Goal: Feedback & Contribution: Contribute content

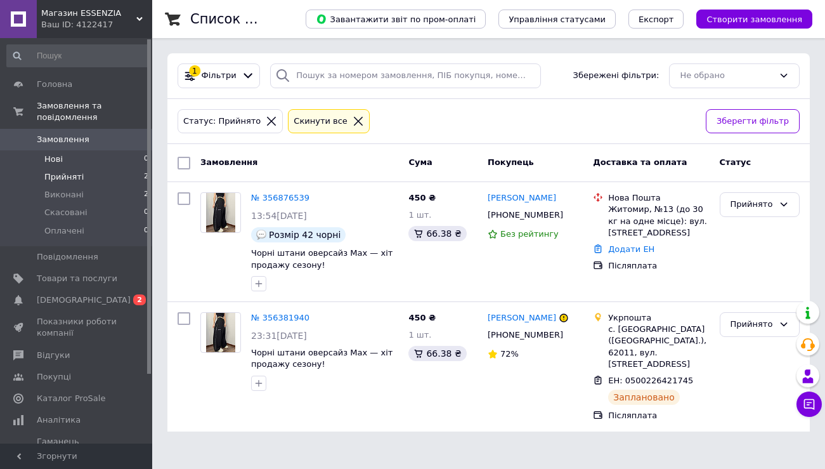
click at [91, 158] on li "Нові 0" at bounding box center [78, 159] width 156 height 18
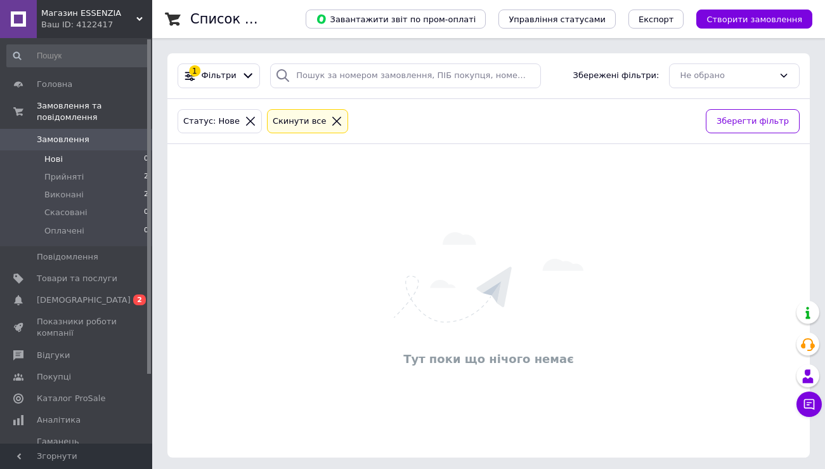
click at [79, 129] on link "Замовлення 0" at bounding box center [78, 140] width 156 height 22
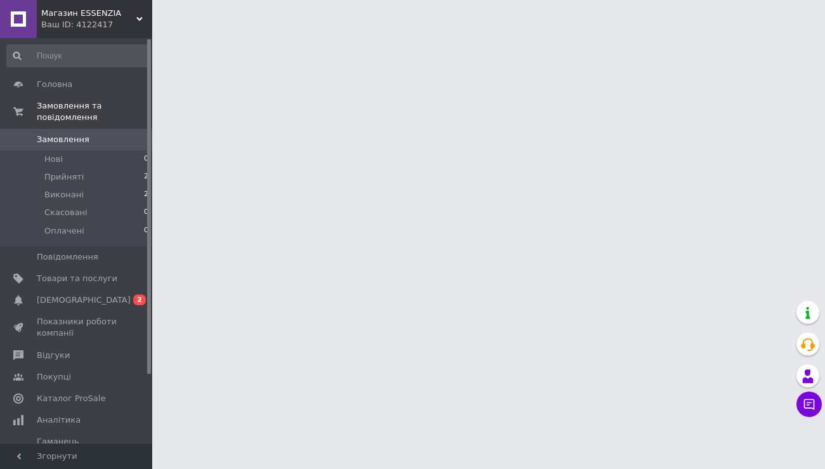
click at [78, 137] on span "Замовлення" at bounding box center [63, 139] width 53 height 11
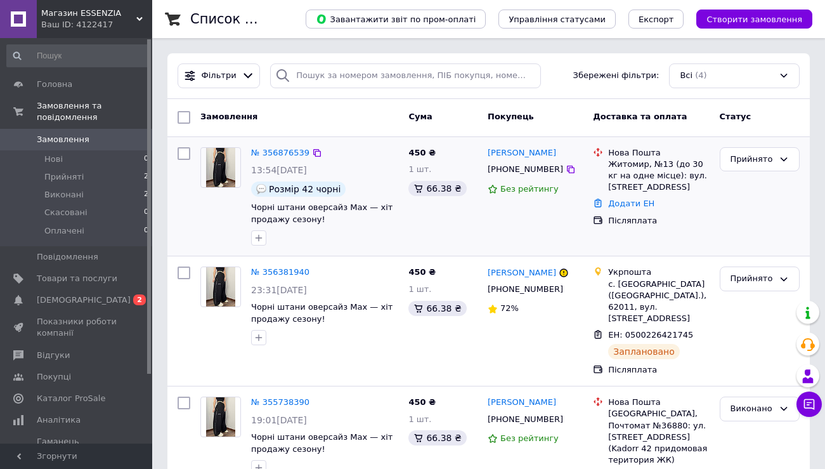
click at [425, 218] on div "450 ₴ 1 шт. 66.38 ₴" at bounding box center [442, 196] width 79 height 109
click at [630, 202] on link "Додати ЕН" at bounding box center [631, 204] width 46 height 10
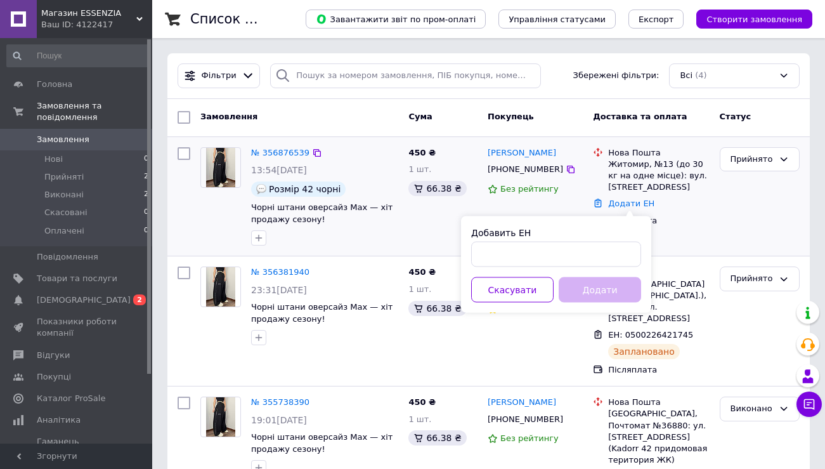
click at [761, 181] on div "Прийнято" at bounding box center [760, 196] width 90 height 109
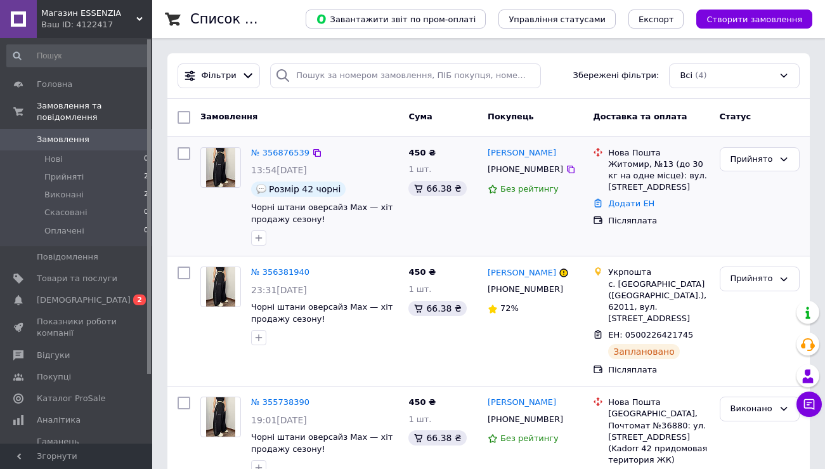
click at [703, 213] on div "Післяплата" at bounding box center [659, 220] width 106 height 16
click at [579, 164] on div "[PHONE_NUMBER]" at bounding box center [536, 169] width 98 height 14
click at [176, 143] on div at bounding box center [184, 196] width 23 height 109
click at [178, 148] on input "checkbox" at bounding box center [184, 153] width 13 height 13
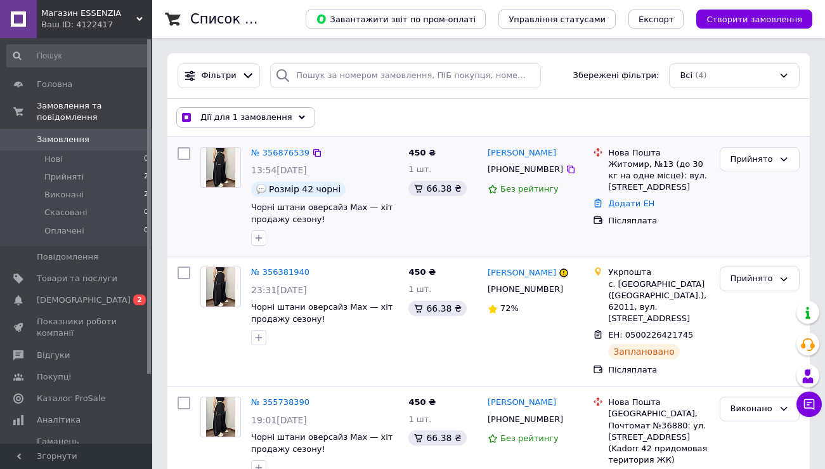
checkbox input "false"
click at [629, 157] on div "Нова Пошта" at bounding box center [658, 152] width 101 height 11
click at [591, 165] on div at bounding box center [598, 170] width 15 height 46
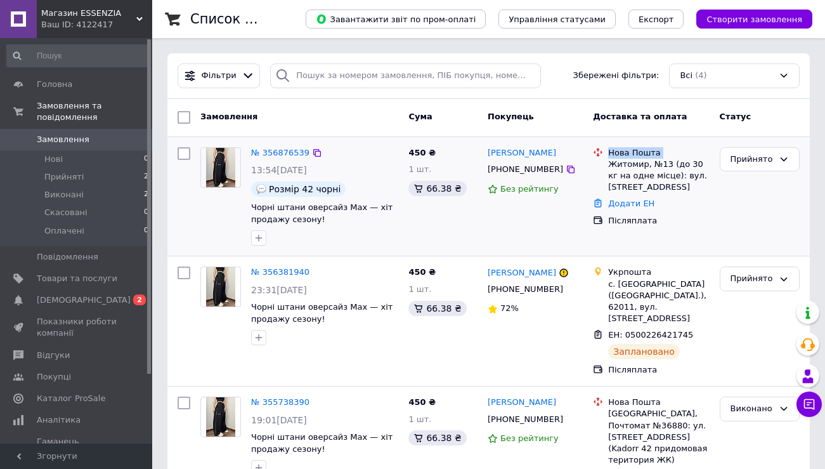
click at [591, 165] on div at bounding box center [598, 170] width 15 height 46
click at [530, 214] on div "Олександр Котенко +380662241904 Без рейтингу" at bounding box center [535, 196] width 105 height 109
click at [657, 208] on div "Додати ЕН" at bounding box center [659, 203] width 106 height 17
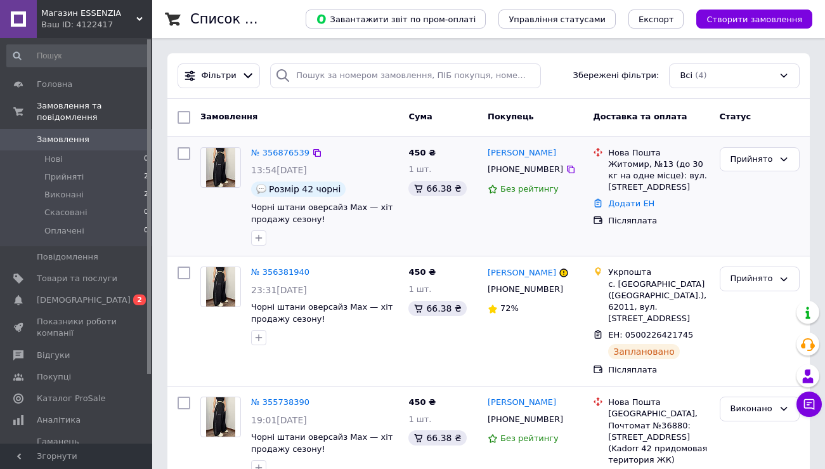
click at [183, 149] on input "checkbox" at bounding box center [184, 153] width 13 height 13
checkbox input "false"
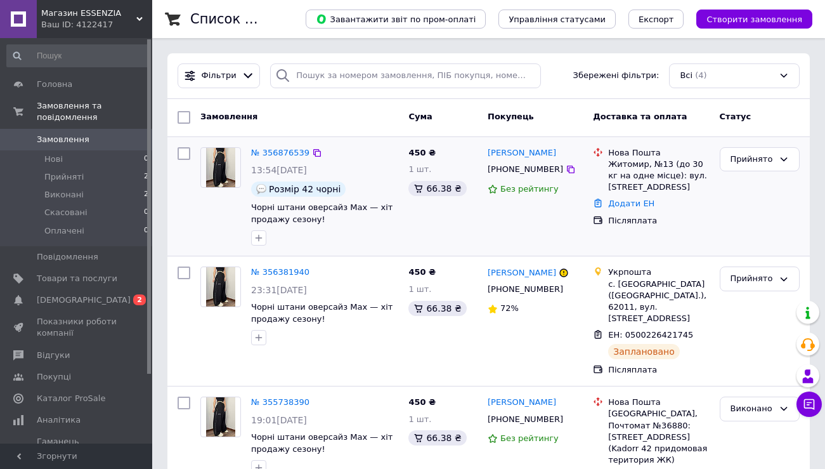
click at [729, 204] on div "Прийнято" at bounding box center [760, 196] width 90 height 109
click at [628, 205] on link "Додати ЕН" at bounding box center [631, 204] width 46 height 10
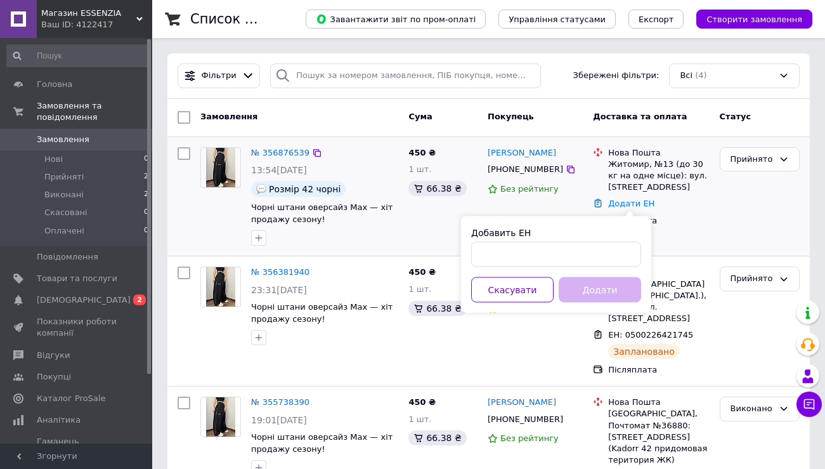
click at [691, 224] on div "Післяплата" at bounding box center [658, 220] width 101 height 11
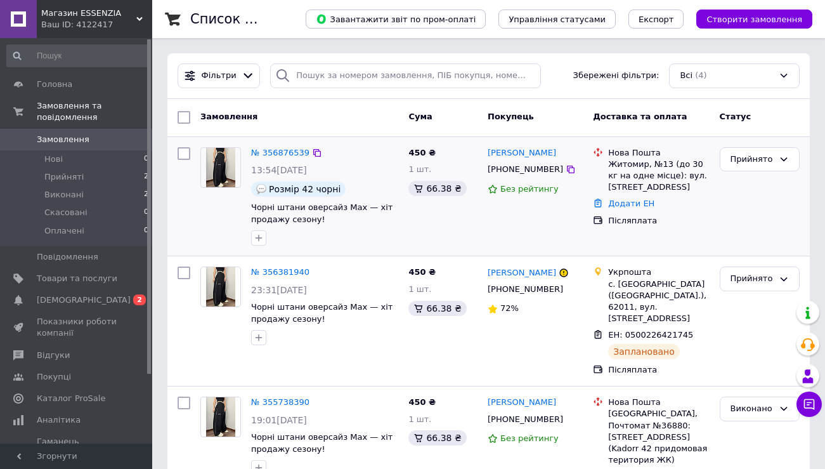
click at [634, 159] on div "Житомир, №13 (до 30 кг на одне місце): вул. [STREET_ADDRESS]" at bounding box center [658, 176] width 101 height 35
click at [267, 152] on link "№ 356876539" at bounding box center [280, 153] width 58 height 10
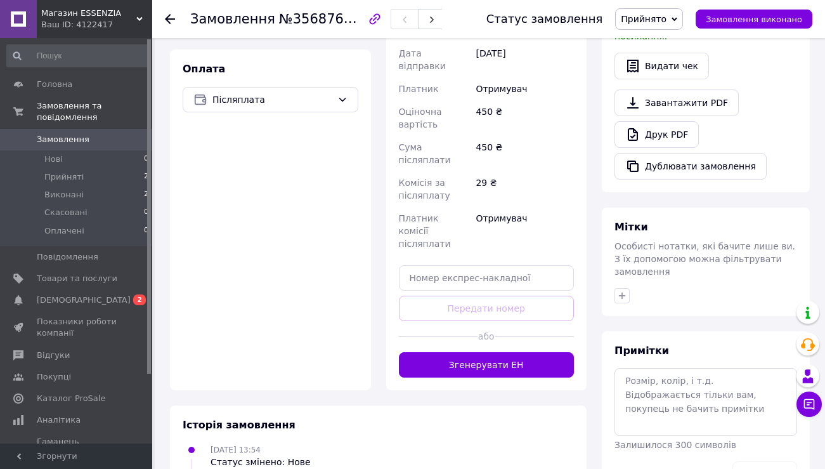
scroll to position [424, 0]
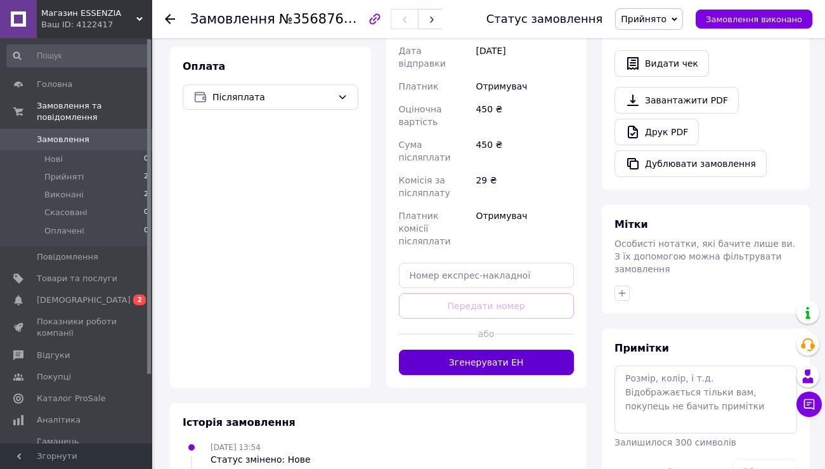
click at [506, 349] on button "Згенерувати ЕН" at bounding box center [487, 361] width 176 height 25
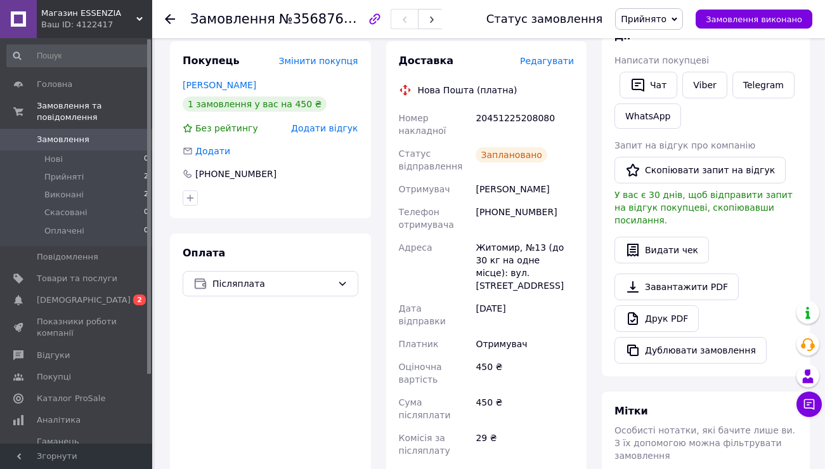
scroll to position [239, 0]
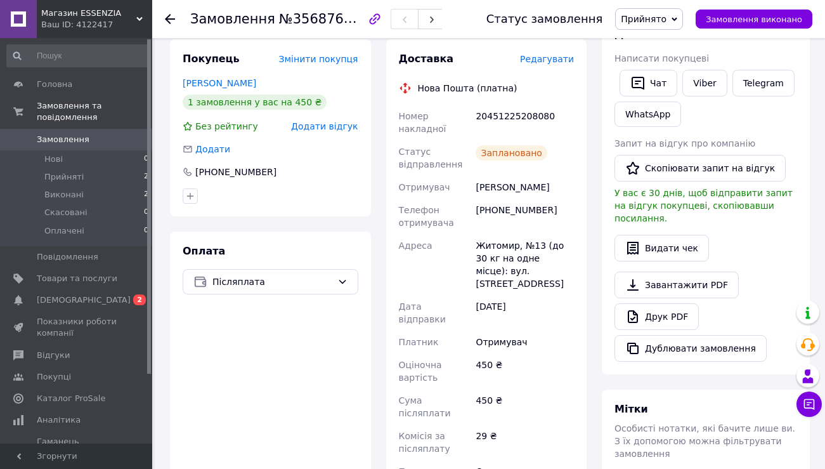
click at [287, 345] on div "Оплата Післяплата" at bounding box center [270, 412] width 201 height 360
click at [82, 268] on link "Товари та послуги" at bounding box center [78, 279] width 156 height 22
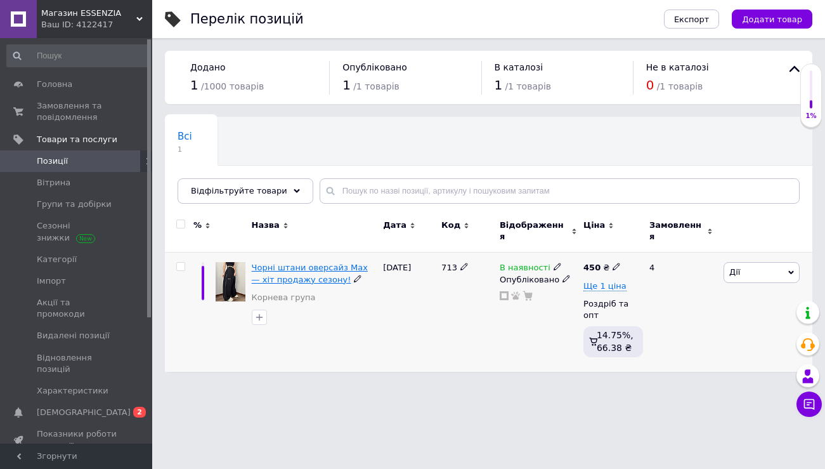
click at [292, 264] on span "Чорні штани оверсайз Max — хіт продажу сезону!" at bounding box center [310, 273] width 116 height 21
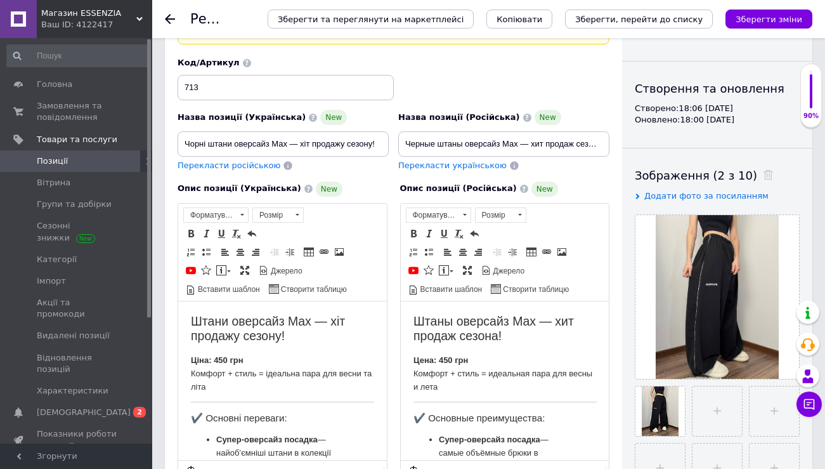
scroll to position [101, 0]
click at [66, 141] on span "Товари та послуги" at bounding box center [77, 139] width 81 height 11
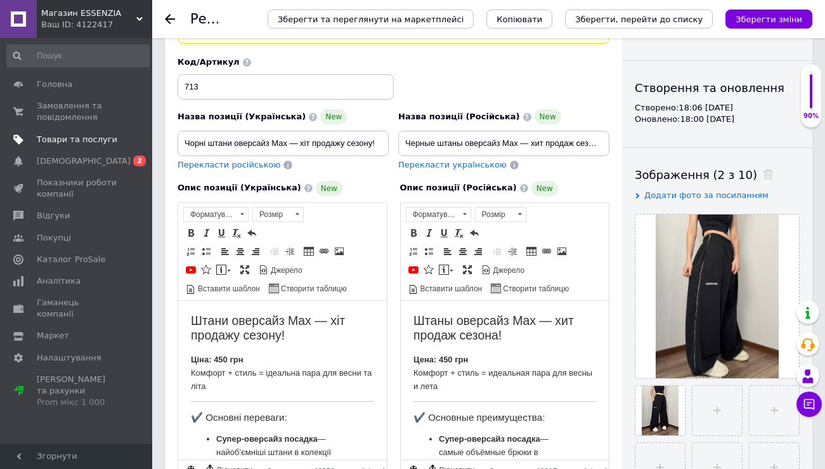
click at [66, 141] on span "Товари та послуги" at bounding box center [77, 139] width 81 height 11
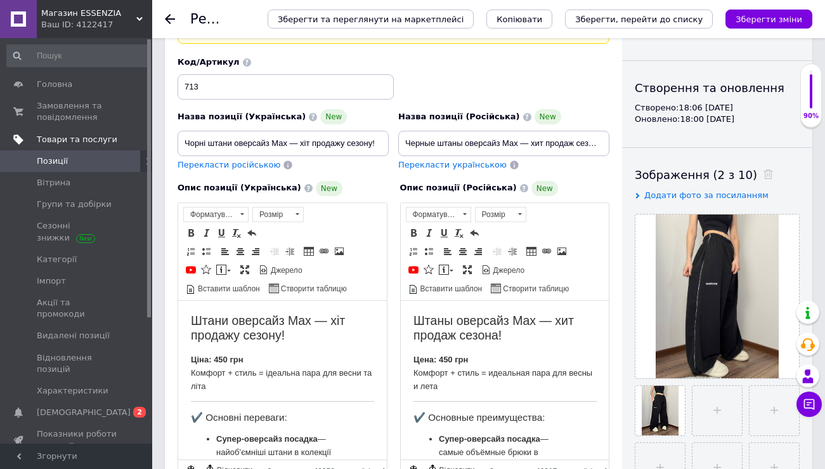
click at [66, 141] on span "Товари та послуги" at bounding box center [77, 139] width 81 height 11
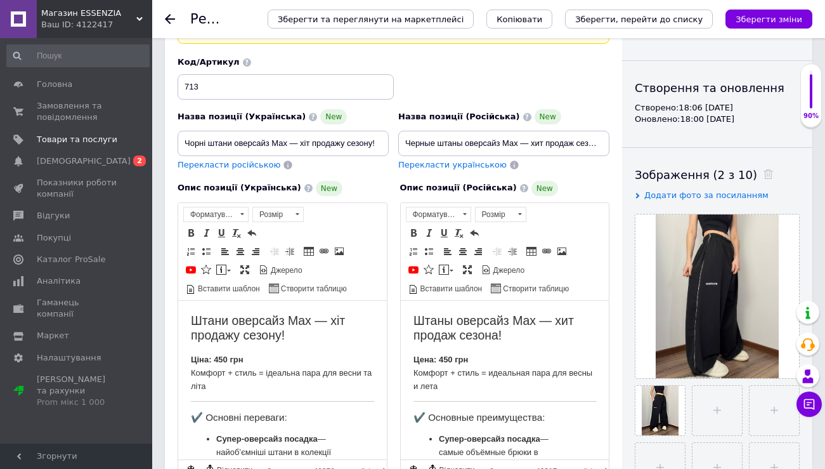
click at [164, 23] on div "Редагування позиції: Чорні штани оверсайз Max — хіт продажу сезону! Зберегти та…" at bounding box center [488, 19] width 673 height 38
click at [167, 20] on use at bounding box center [170, 19] width 10 height 10
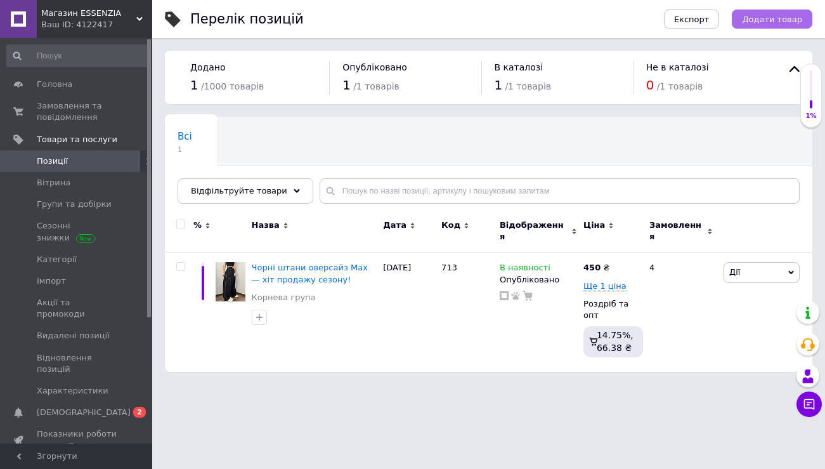
click at [767, 20] on span "Додати товар" at bounding box center [772, 20] width 60 height 10
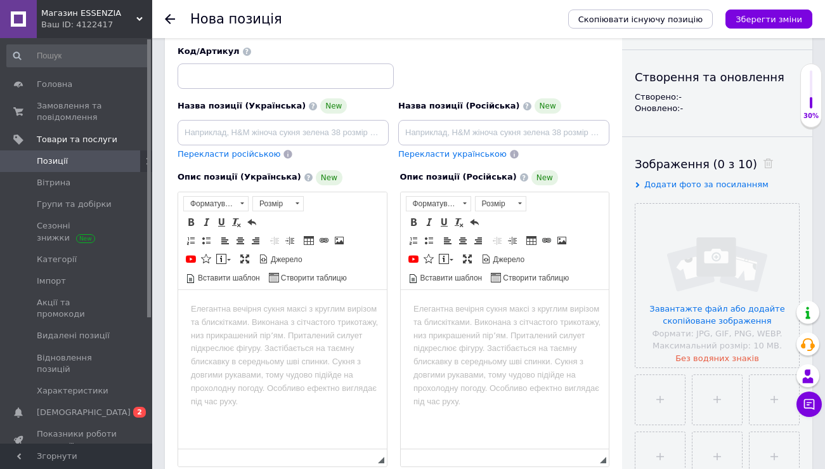
scroll to position [118, 0]
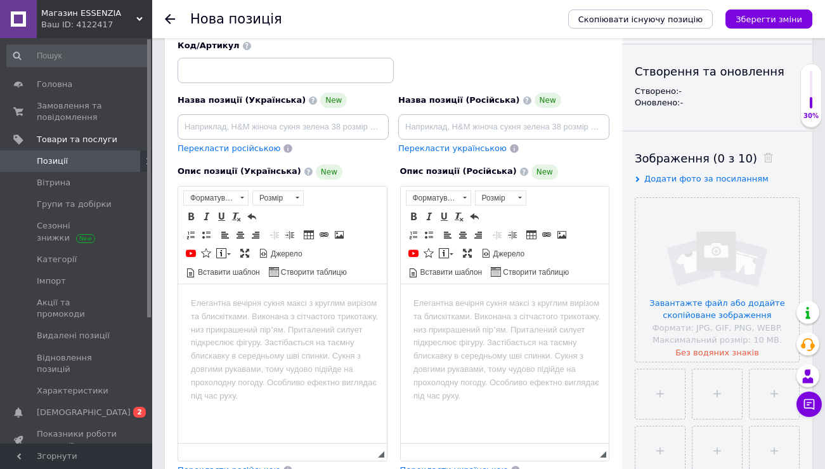
click at [221, 317] on html at bounding box center [282, 303] width 209 height 39
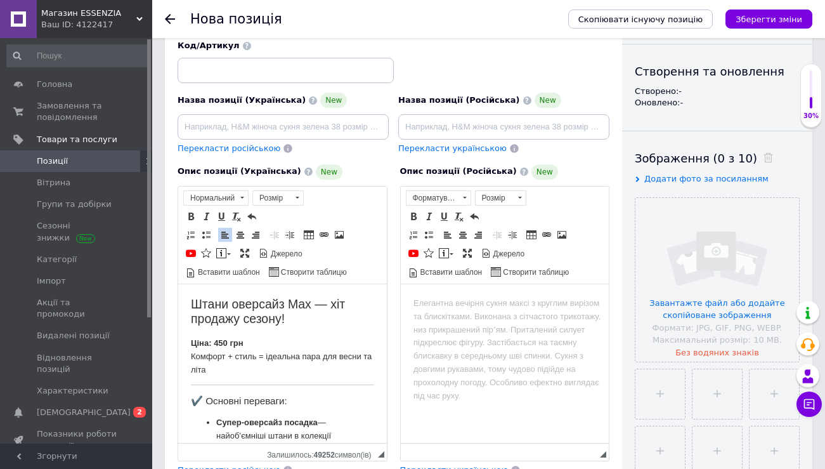
scroll to position [0, 0]
drag, startPoint x: 295, startPoint y: 318, endPoint x: 181, endPoint y: 304, distance: 115.1
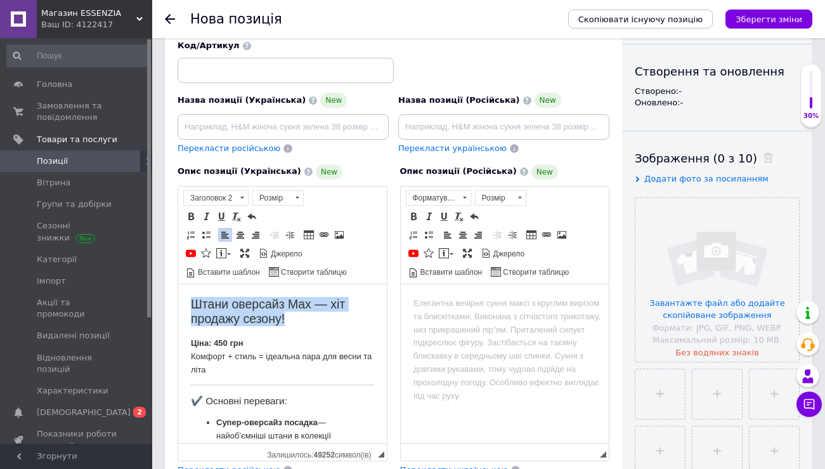
copy h2 "Штани оверсайз Max — хіт продажу сезону!"
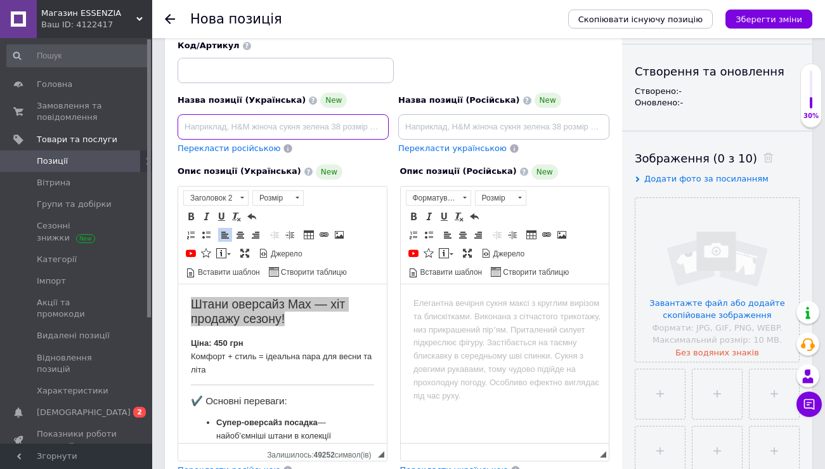
click at [246, 117] on input at bounding box center [283, 126] width 211 height 25
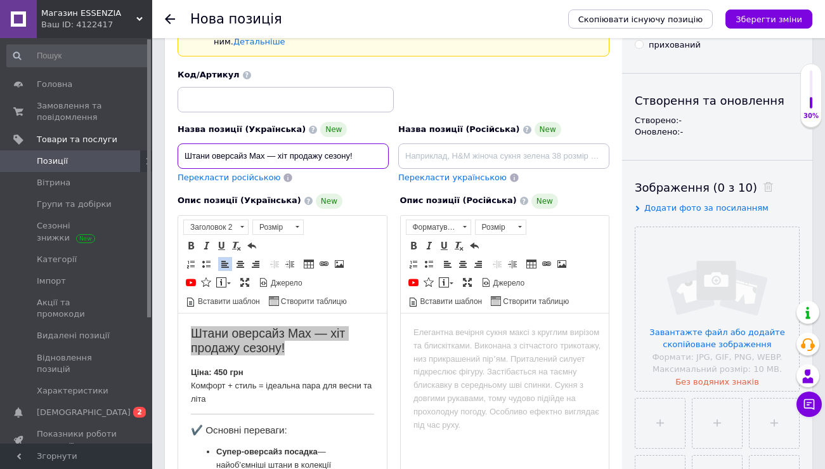
type input "Штани оверсайз Max — хіт продажу сезону!"
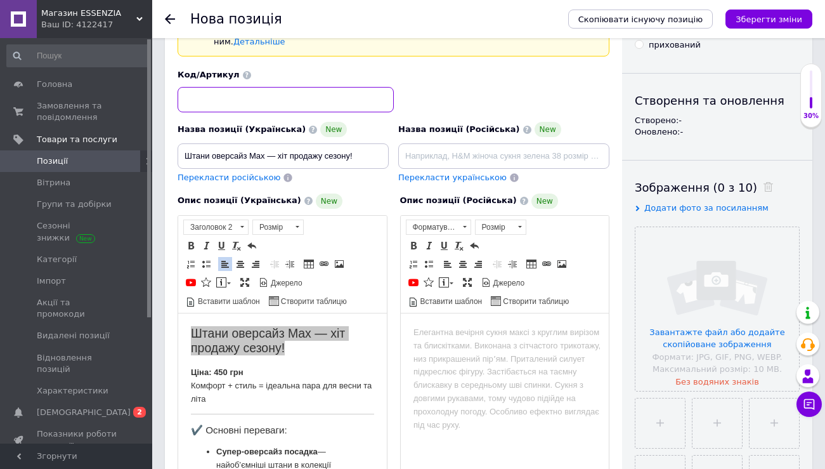
click at [265, 87] on input at bounding box center [286, 99] width 216 height 25
type input "713"
click at [487, 86] on div "Код/Артикул 713" at bounding box center [393, 90] width 441 height 53
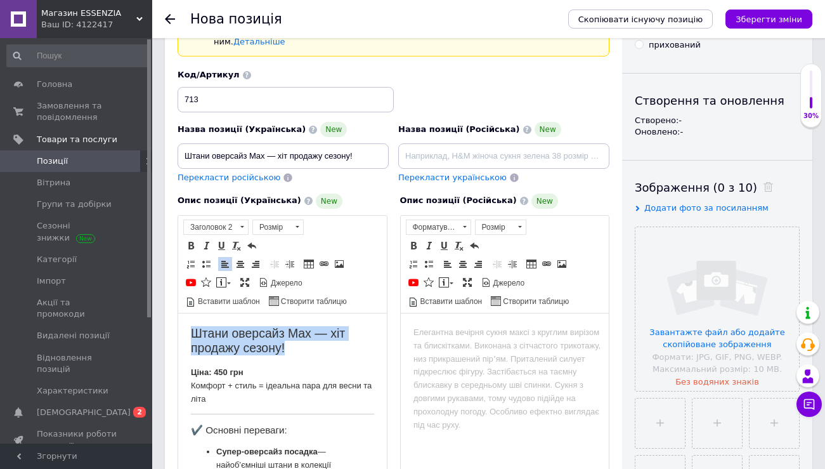
click at [325, 334] on h2 "Штани оверсайз Max — хіт продажу сезону!" at bounding box center [282, 340] width 183 height 30
click at [438, 336] on body "Редактор, 0CFD7C84-3DB5-41E6-A807-367675C4B709" at bounding box center [504, 331] width 183 height 13
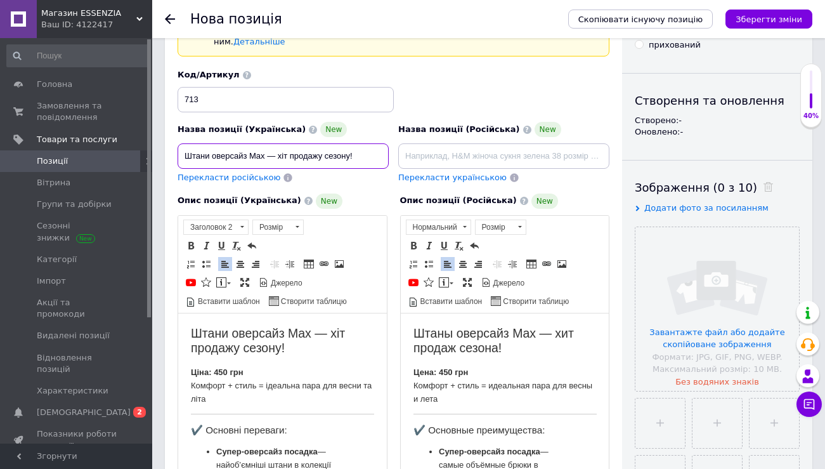
drag, startPoint x: 358, startPoint y: 147, endPoint x: 180, endPoint y: 143, distance: 178.3
click at [180, 143] on input "Штани оверсайз Max — хіт продажу сезону!" at bounding box center [283, 155] width 211 height 25
type input "Чорні штани оверсайз Max — хіт продажу сезону!"
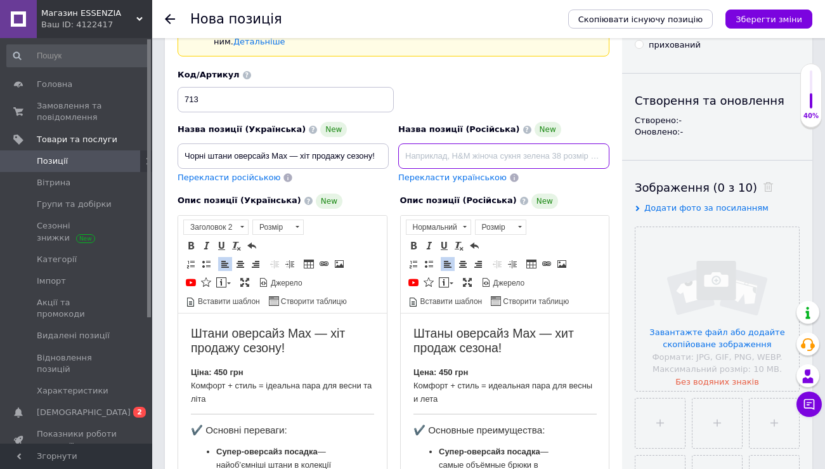
click at [468, 148] on input at bounding box center [503, 155] width 211 height 25
paste input "Черные штаны оверсайз Max — хит продаж сезона!"
type input "Черные штаны оверсайз Max — хит продаж сезона!"
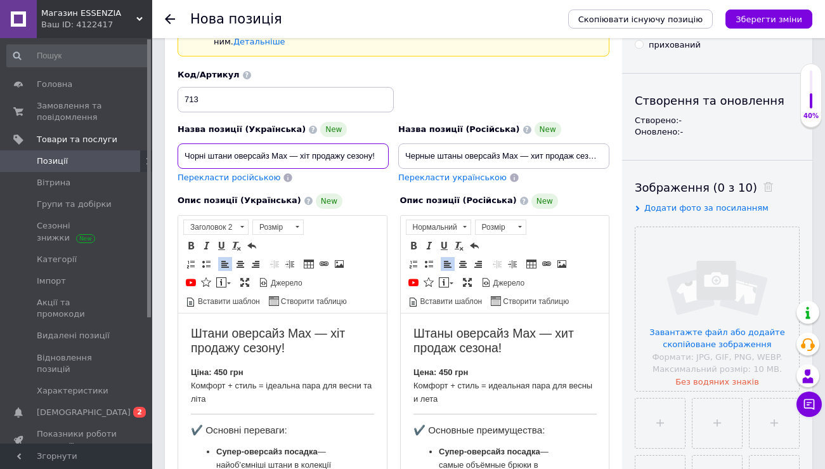
click at [189, 143] on input "Чорні штани оверсайз Max — хіт продажу сезону!" at bounding box center [283, 155] width 211 height 25
type input "Сині штани оверсайз Max — хіт продажу сезону!"
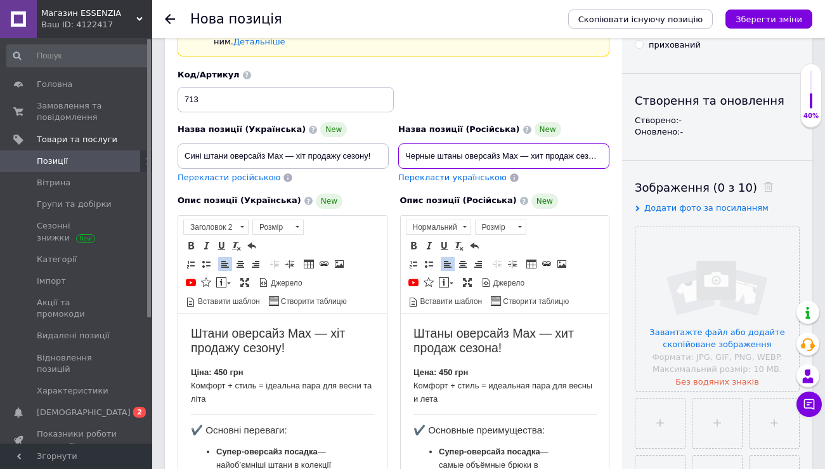
click at [419, 143] on input "Черные штаны оверсайз Max — хит продаж сезона!" at bounding box center [503, 155] width 211 height 25
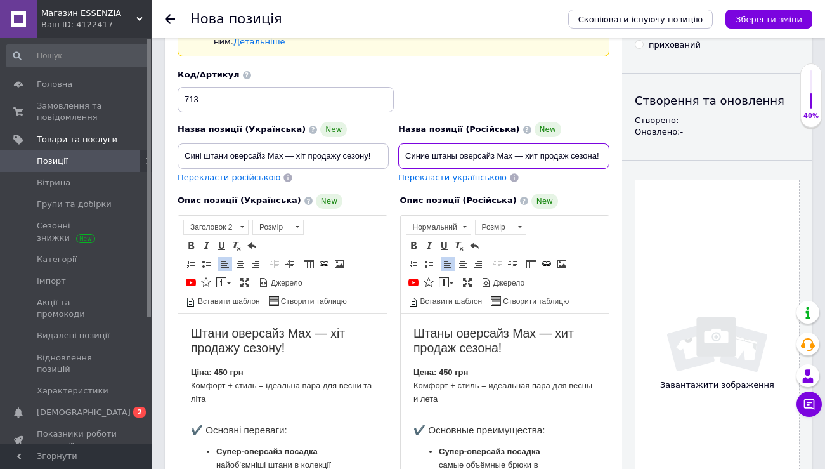
type input "Синие штаны оверсайз Max — хит продаж сезона!"
click at [693, 304] on div "Завантажити зображення" at bounding box center [717, 353] width 165 height 347
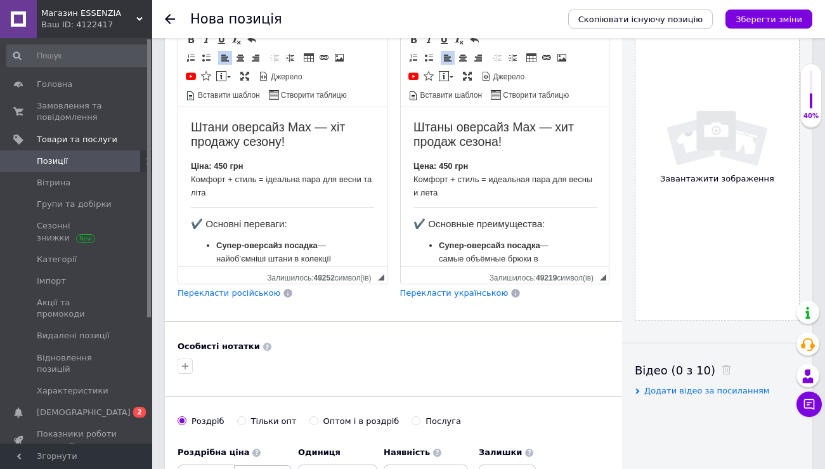
scroll to position [297, 0]
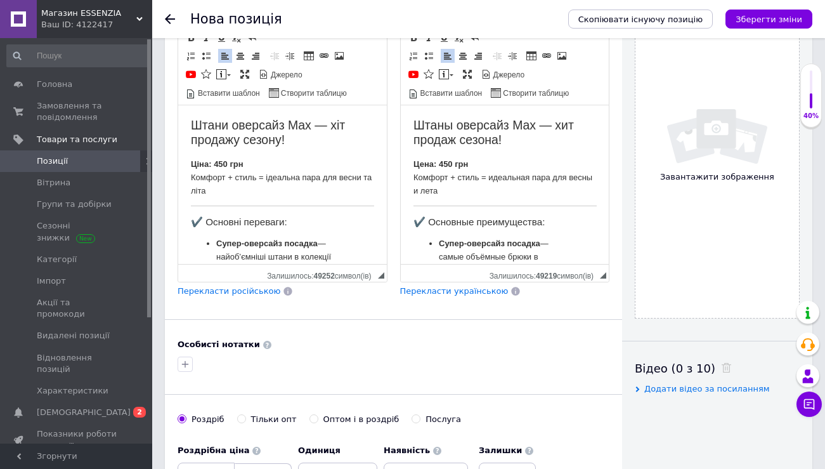
click at [672, 136] on img at bounding box center [717, 136] width 101 height 57
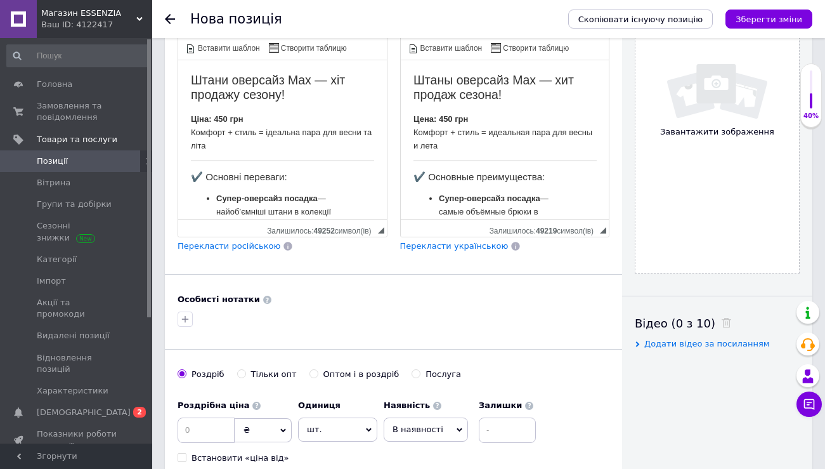
scroll to position [352, 0]
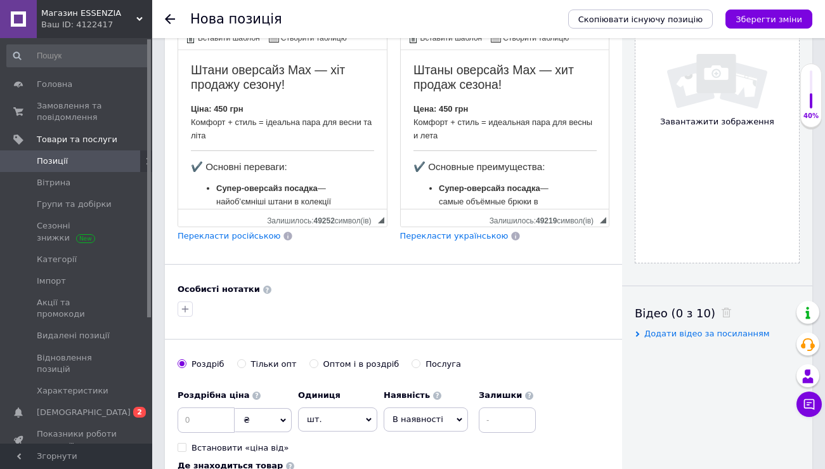
click at [716, 70] on img at bounding box center [717, 81] width 101 height 57
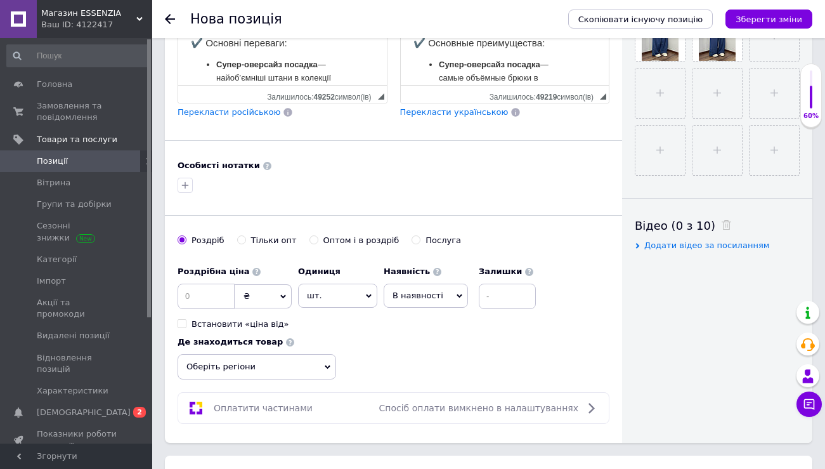
scroll to position [495, 0]
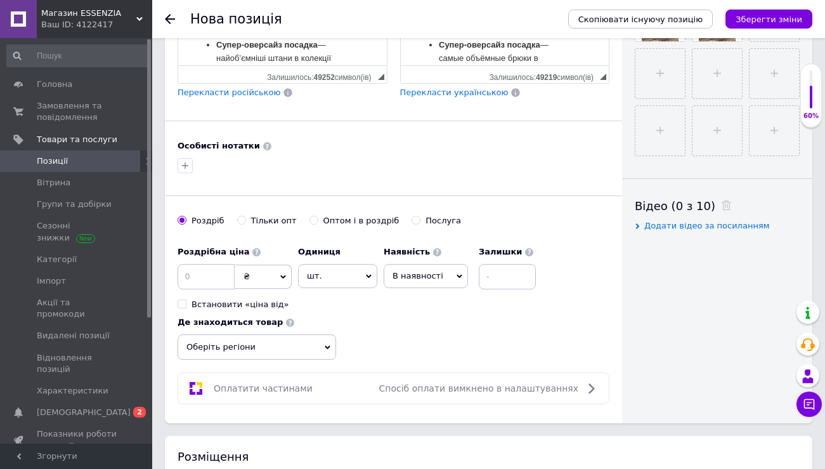
click at [328, 215] on div "Оптом і в роздріб" at bounding box center [361, 220] width 76 height 11
click at [318, 216] on input "Оптом і в роздріб" at bounding box center [314, 220] width 8 height 8
radio input "true"
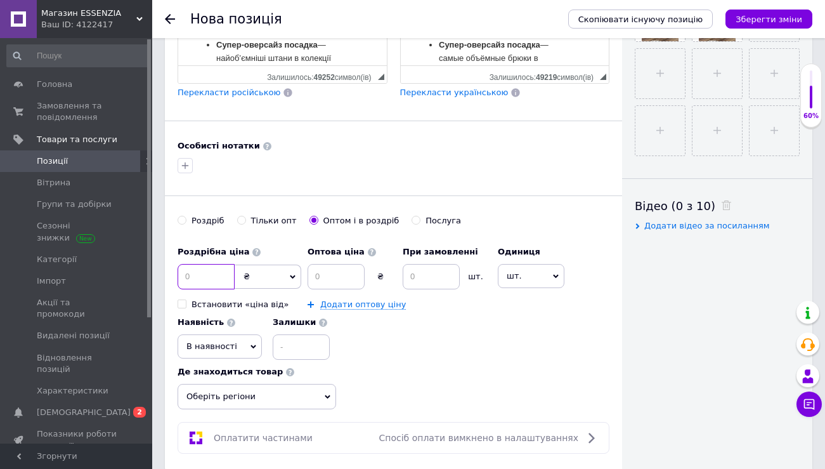
click at [228, 264] on input at bounding box center [206, 276] width 57 height 25
type input "450"
click at [335, 268] on input at bounding box center [336, 276] width 57 height 25
type input "420"
click at [428, 264] on input at bounding box center [431, 276] width 57 height 25
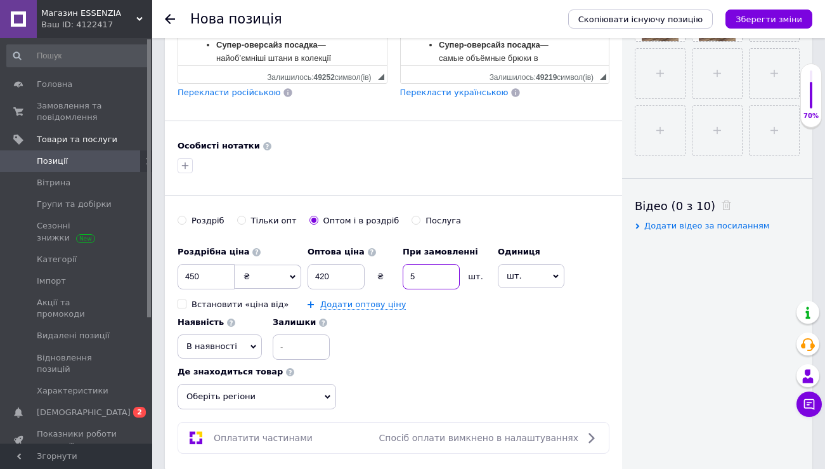
type input "5"
click at [481, 319] on div "Роздрібна ціна 450 ₴ $ EUR CHF GBP ¥ PLN ₸ MDL HUF KGS CNY TRY KRW lei Встанови…" at bounding box center [394, 300] width 432 height 121
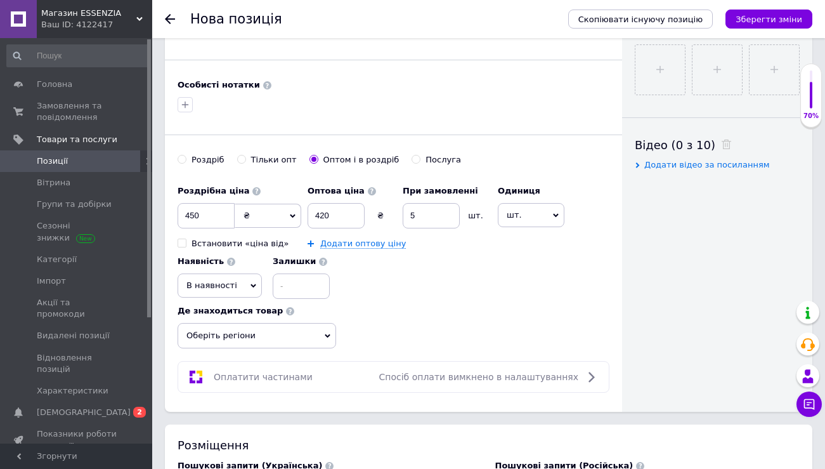
scroll to position [558, 0]
click at [301, 322] on span "Оберіть регіони" at bounding box center [257, 334] width 159 height 25
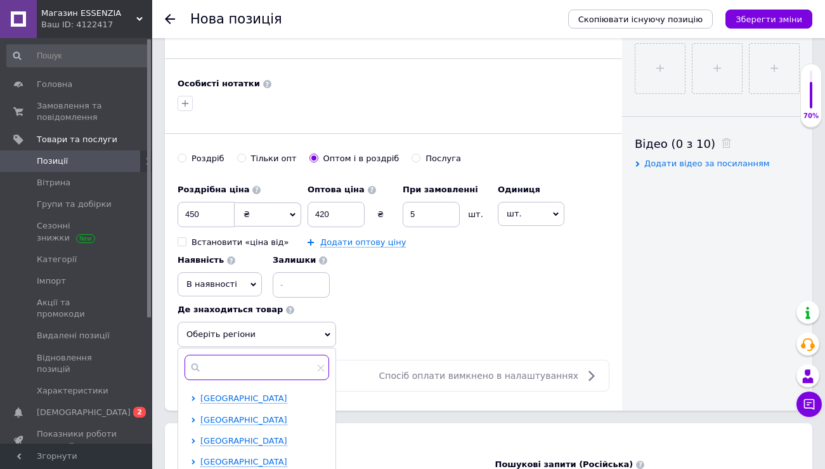
click at [282, 355] on input "text" at bounding box center [257, 367] width 145 height 25
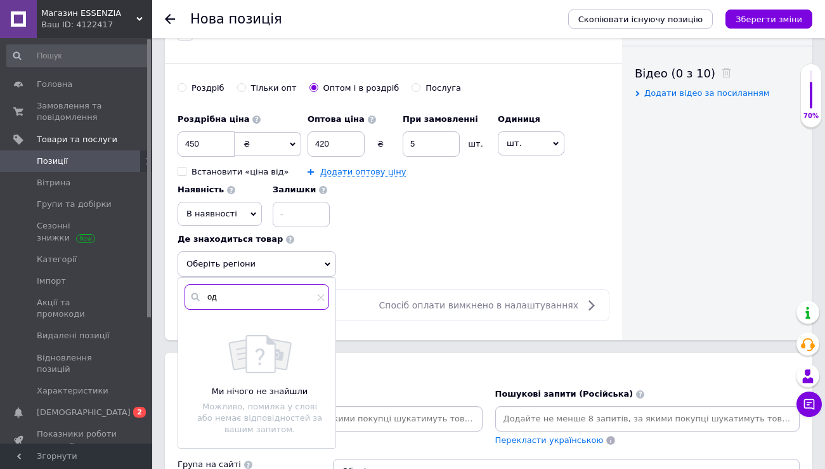
scroll to position [641, 0]
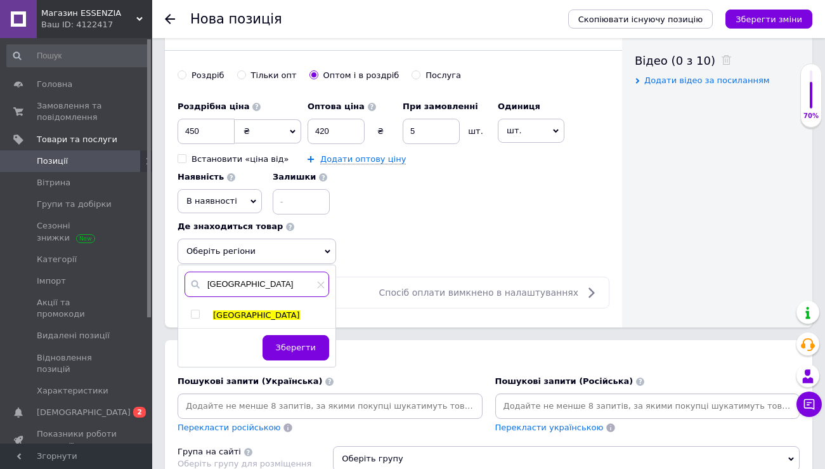
type input "[GEOGRAPHIC_DATA]"
checkbox input "true"
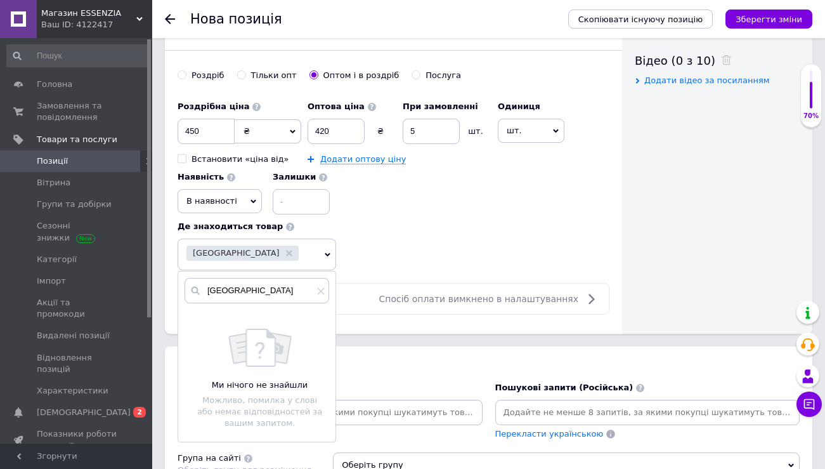
click at [462, 181] on div "Роздрібна ціна 450 ₴ $ EUR CHF GBP ¥ PLN ₸ MDL HUF KGS CNY TRY KRW lei Встанови…" at bounding box center [394, 155] width 432 height 121
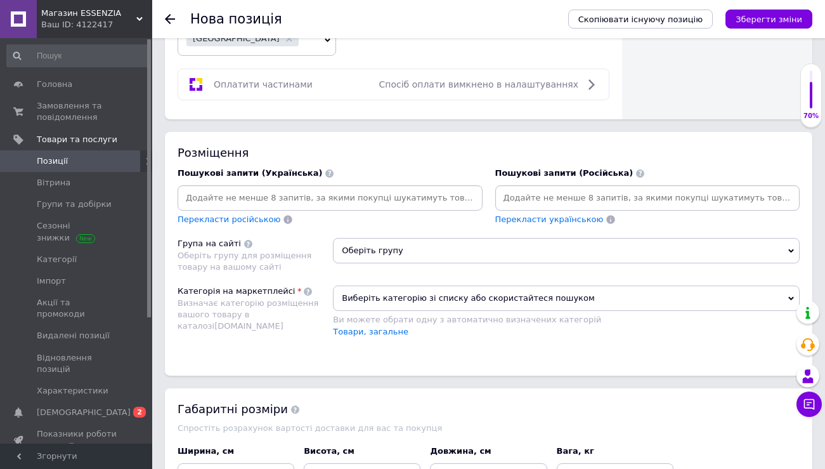
scroll to position [856, 0]
click at [222, 188] on input at bounding box center [330, 197] width 300 height 19
paste input "Штани оверсайз жіночі× широкі штани весна літо× спортивні штани з лампасами× зр…"
click at [470, 188] on input "Штани оверсайз жіночі× широкі штани весна літо× спортивні штани з лампасами× зр…" at bounding box center [330, 197] width 300 height 19
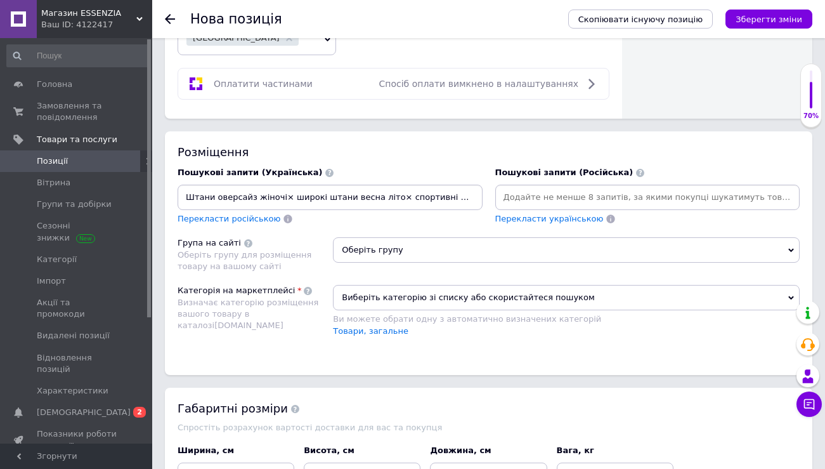
drag, startPoint x: 466, startPoint y: 184, endPoint x: 117, endPoint y: 157, distance: 350.6
type input "."
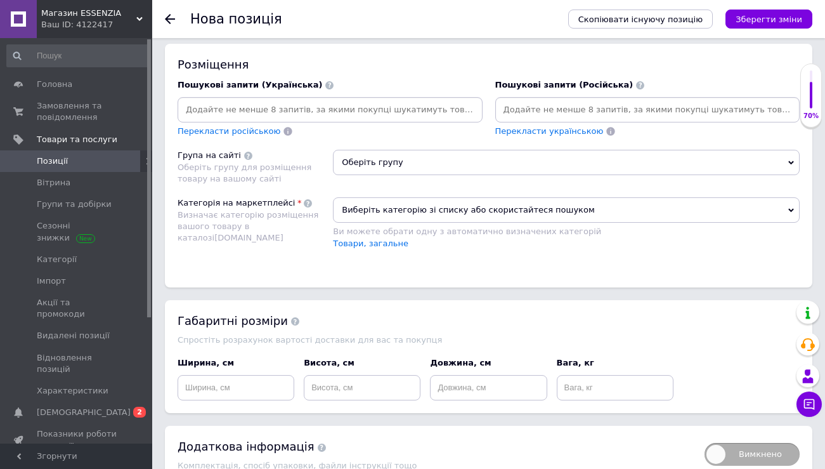
scroll to position [954, 0]
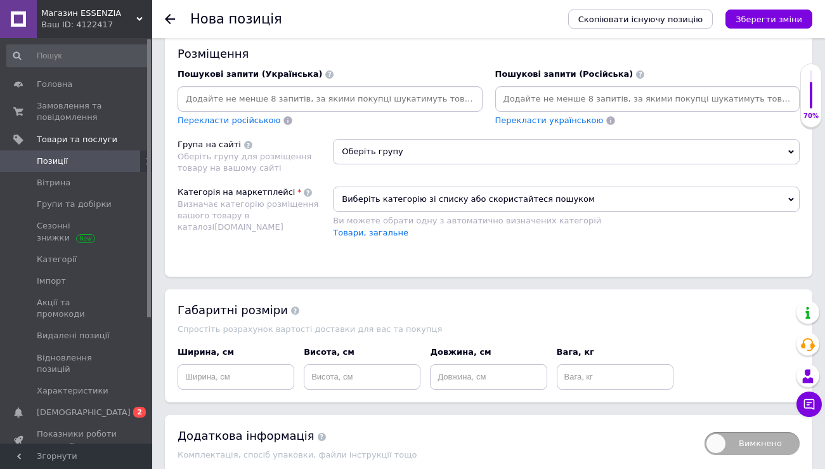
click at [404, 186] on span "Виберіть категорію зі списку або скористайтеся пошуком" at bounding box center [566, 198] width 467 height 25
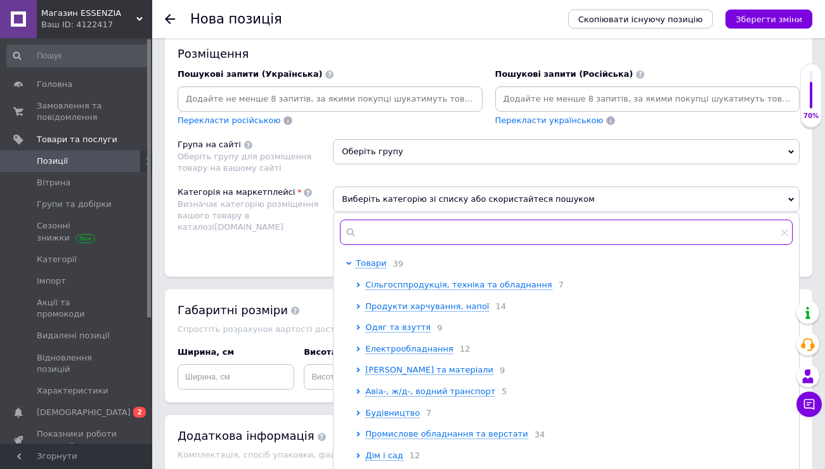
click at [398, 221] on input "text" at bounding box center [566, 231] width 453 height 25
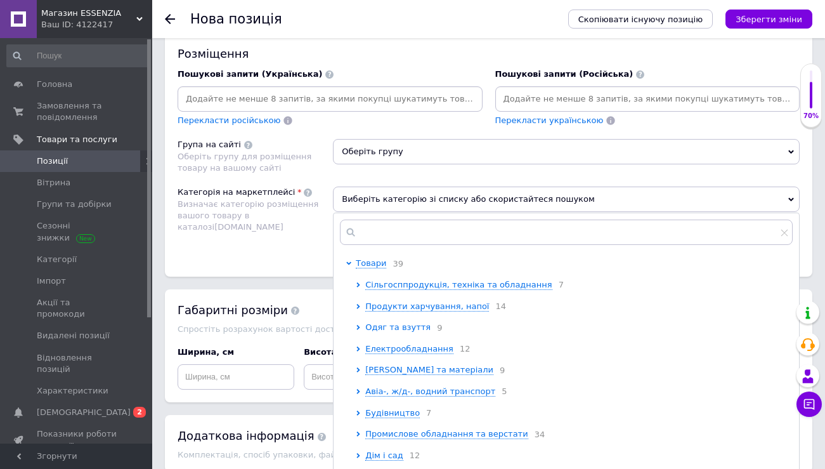
click at [407, 322] on span "Одяг та взуття" at bounding box center [397, 327] width 65 height 10
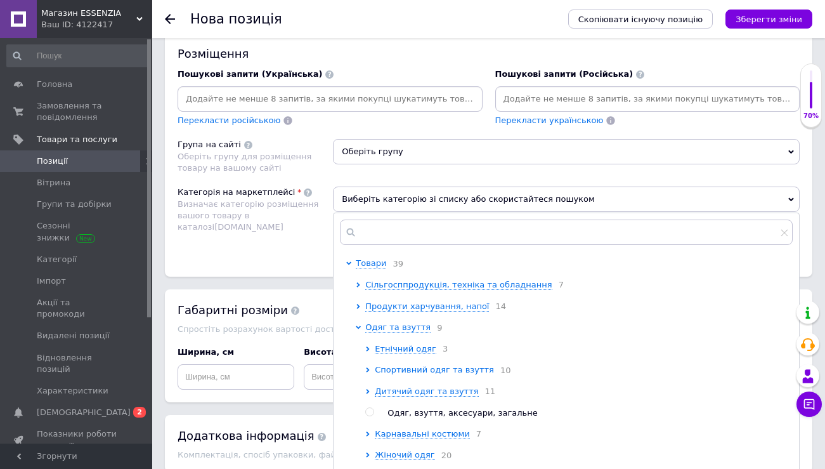
click at [440, 365] on span "Спортивний одяг та взуття" at bounding box center [434, 370] width 119 height 10
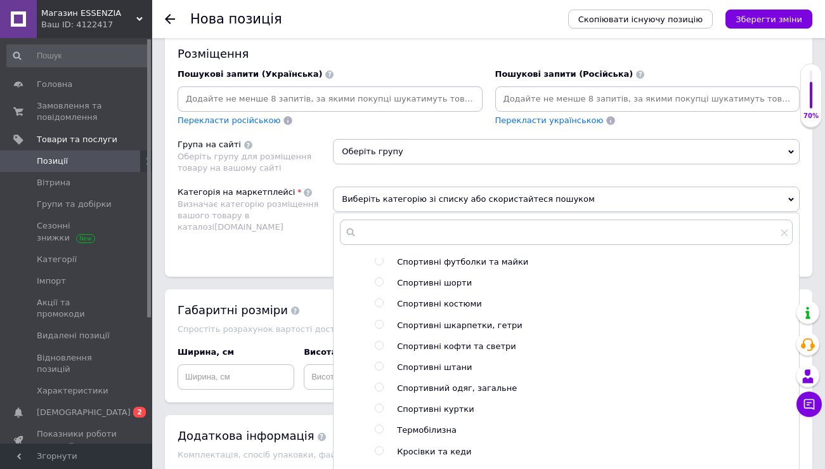
scroll to position [152, 0]
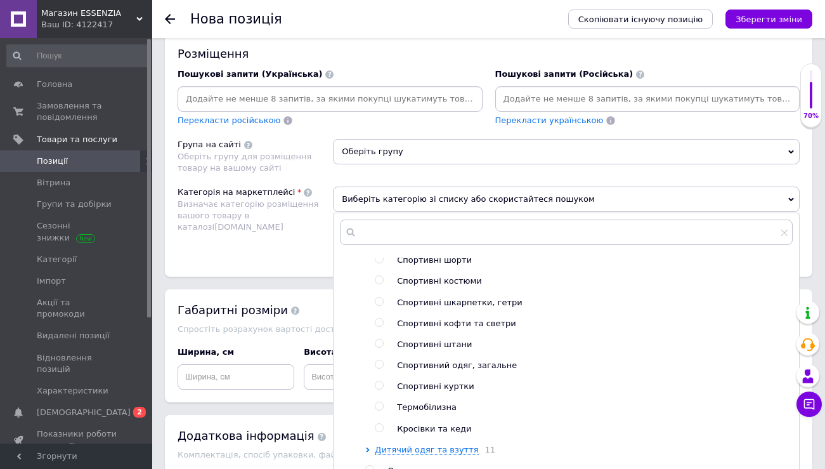
click at [419, 339] on span "Спортивні штани" at bounding box center [434, 344] width 75 height 10
radio input "true"
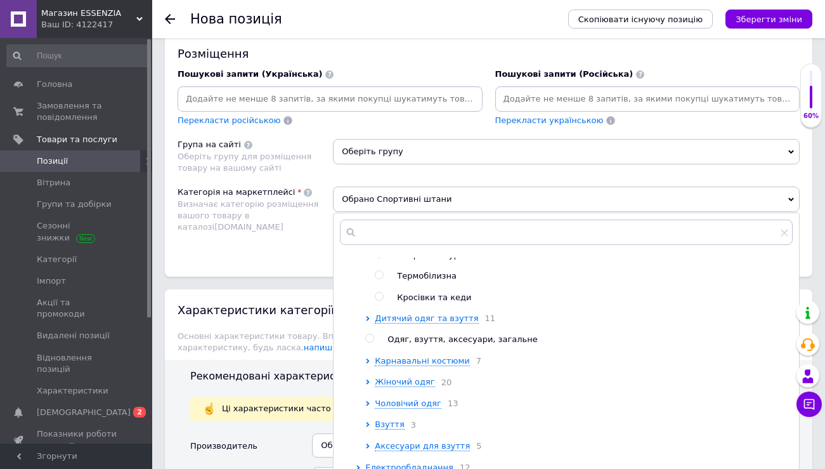
scroll to position [286, 0]
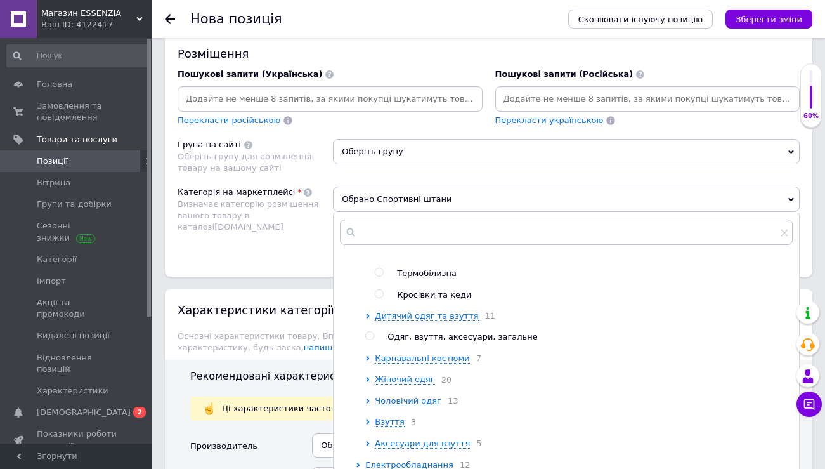
click at [451, 186] on span "Обрано Спортивні штани" at bounding box center [566, 198] width 467 height 25
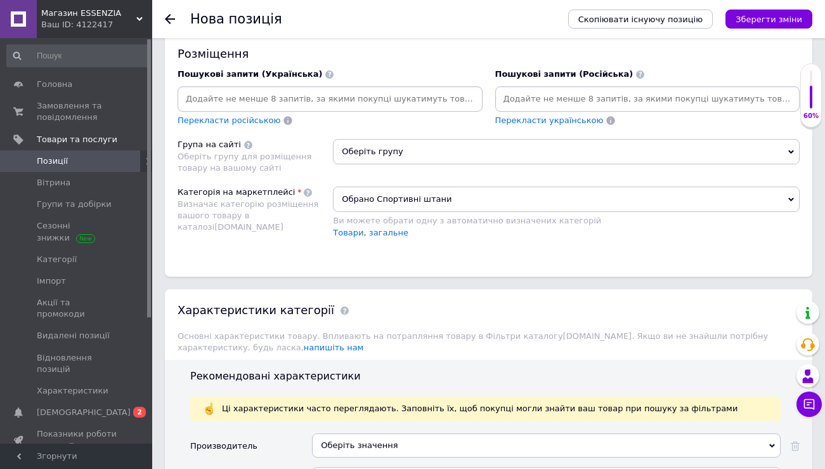
click at [423, 230] on div "Обрано Спортивні штани Ви можете обрати одну з автоматично визначених категорій…" at bounding box center [566, 218] width 467 height 64
click at [435, 189] on span "Обрано Спортивні штани" at bounding box center [566, 198] width 467 height 25
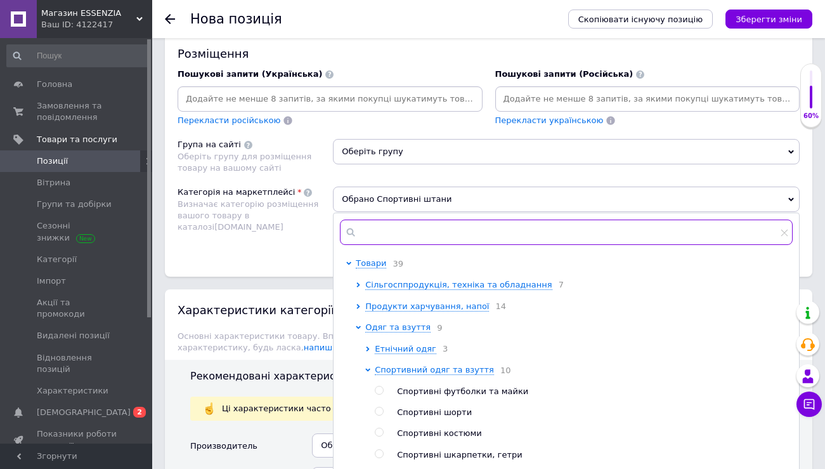
click at [415, 221] on input "text" at bounding box center [566, 231] width 453 height 25
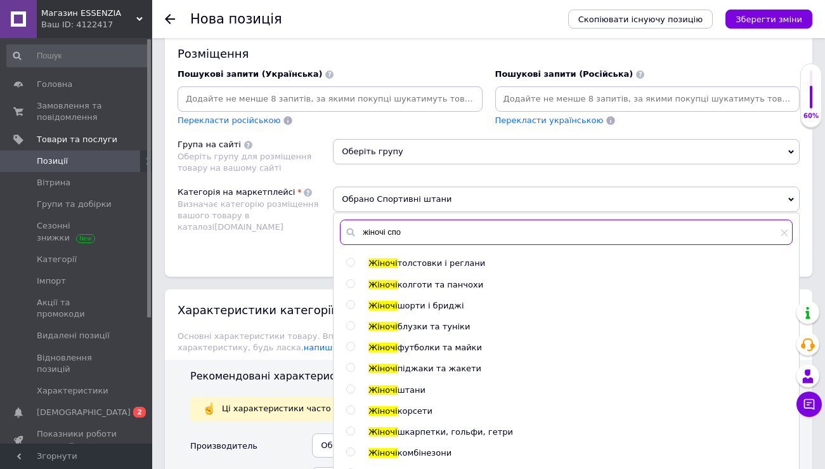
type input "жіночі спор"
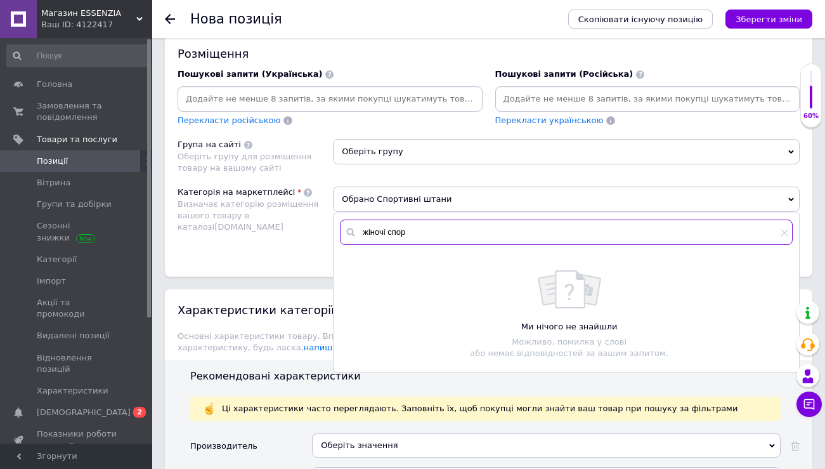
drag, startPoint x: 434, startPoint y: 216, endPoint x: 306, endPoint y: 203, distance: 128.8
click at [306, 204] on div "Категорія на маркетплейсі Визначає категорію розміщення вашого товару в каталоз…" at bounding box center [489, 218] width 622 height 64
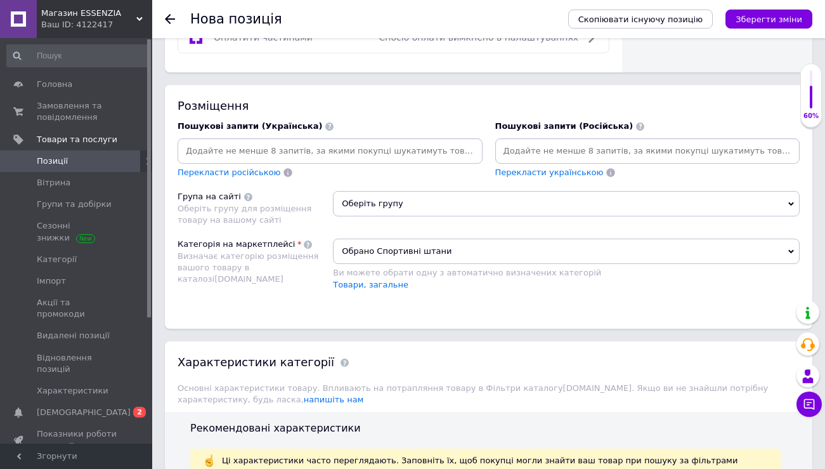
scroll to position [901, 0]
click at [392, 192] on span "Оберіть групу" at bounding box center [566, 204] width 467 height 25
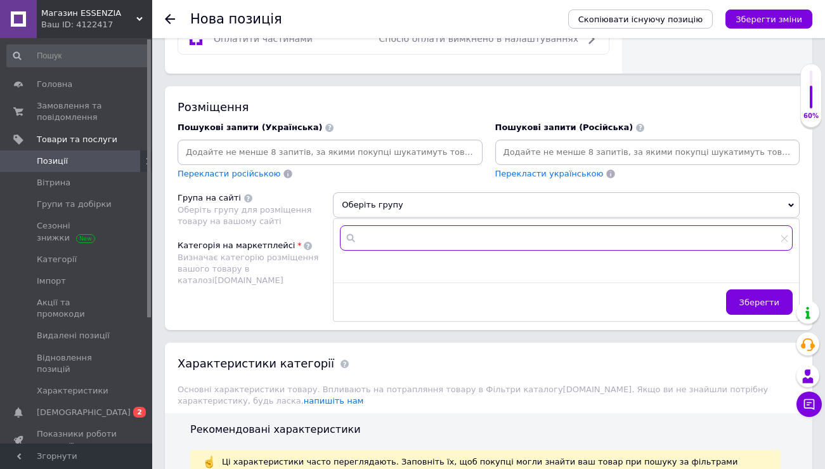
click at [398, 225] on input "text" at bounding box center [566, 237] width 453 height 25
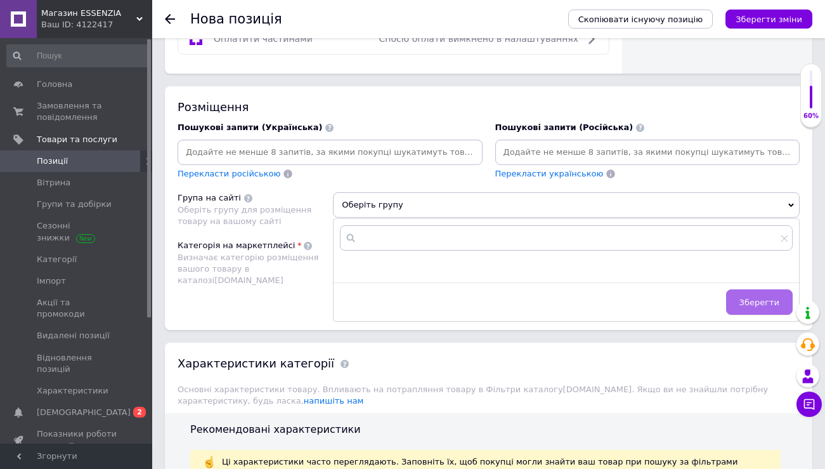
click at [744, 297] on span "Зберегти" at bounding box center [760, 302] width 40 height 10
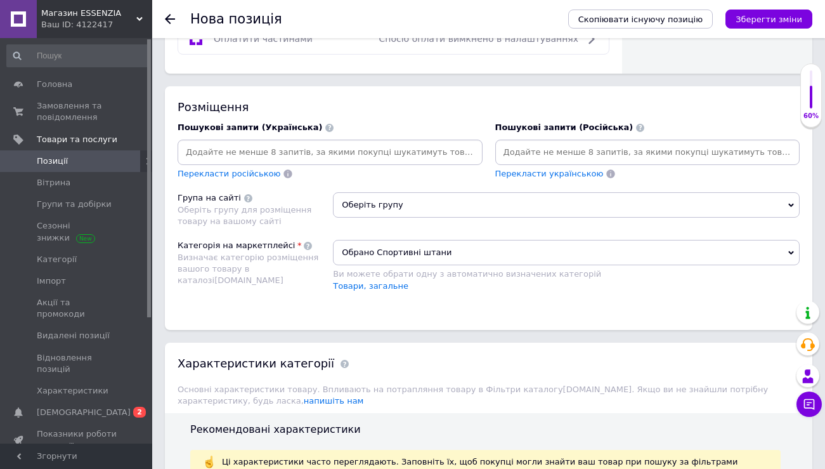
click at [595, 143] on input at bounding box center [648, 152] width 300 height 19
paste input "широкие штаны женские спортивные штаны оверсайз baggy штаны женские штаны-шаров…"
type input "широкие штаны женские спортивные штаны оверсайз baggy штаны женские штаны-шаров…"
click at [745, 250] on span "Обрано Спортивні штани" at bounding box center [566, 252] width 467 height 25
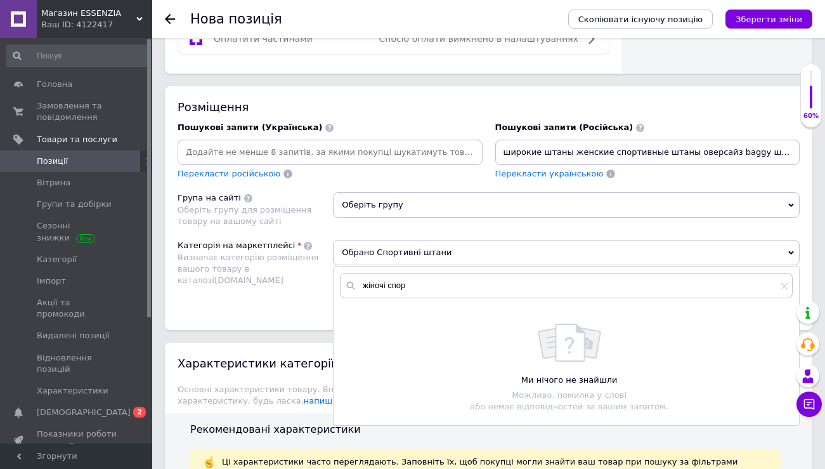
click at [674, 143] on input "широкие штаны женские спортивные штаны оверсайз baggy штаны женские штаны-шаров…" at bounding box center [648, 152] width 300 height 19
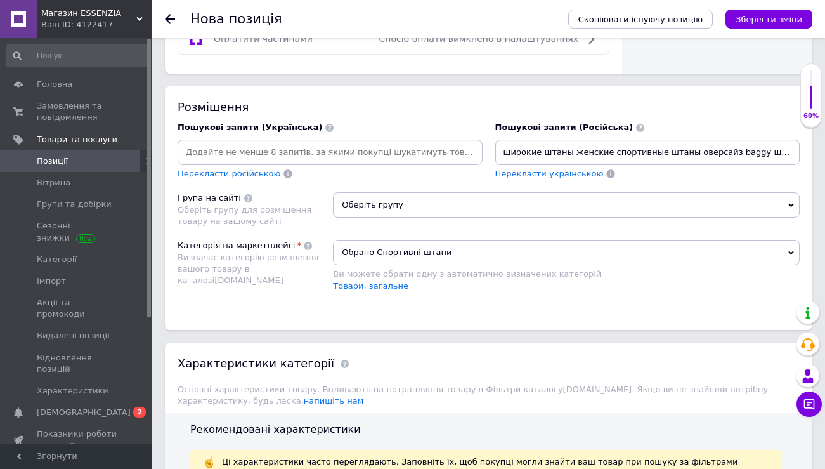
click at [653, 115] on div "Пошукові запити (Російська) широкие штаны женские спортивные штаны оверсайз bag…" at bounding box center [648, 150] width 318 height 71
drag, startPoint x: 504, startPoint y: 141, endPoint x: 866, endPoint y: 144, distance: 362.8
click at [825, 144] on html "Магазин ESSENZIA Ваш ID: 4122417 Кабінет покупця Перевірити стан системи Сторін…" at bounding box center [412, 54] width 825 height 1911
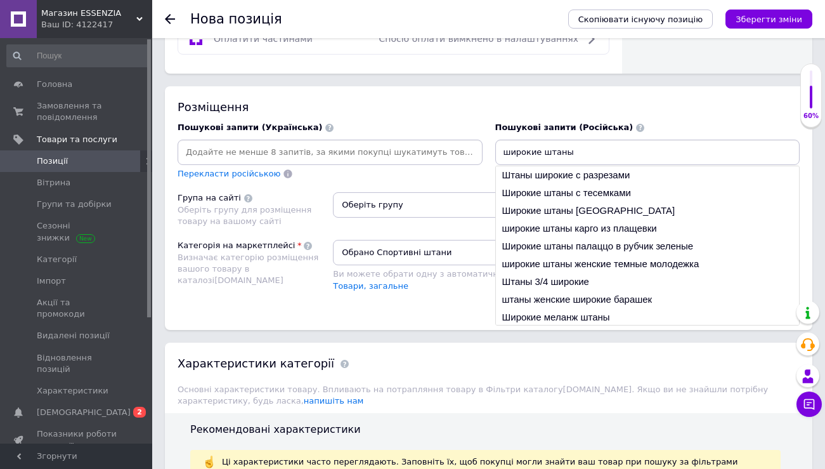
drag, startPoint x: 572, startPoint y: 137, endPoint x: 454, endPoint y: 144, distance: 118.2
click at [454, 144] on div "Пошукові запити (Українська) Перекласти російською Пошукові запити (Російська) …" at bounding box center [488, 150] width 635 height 71
type input "ш"
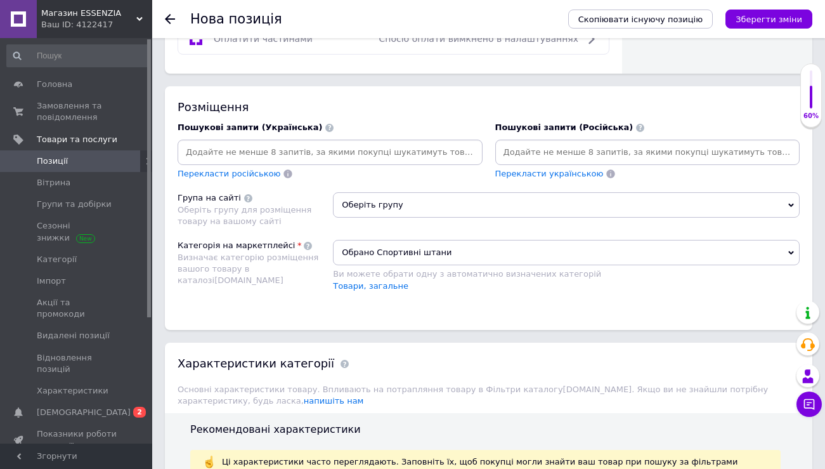
click at [346, 143] on input at bounding box center [330, 152] width 300 height 19
click at [523, 143] on input at bounding box center [648, 152] width 300 height 19
paste input "женские штаны оверсайз широкие штаны спортивные штаны штаны с резинкой на талии…"
click at [739, 168] on div "Перекласти українською" at bounding box center [647, 174] width 305 height 12
click at [710, 310] on div "Розміщення Пошукові запити (Українська) Перекласти російською Пошукові запити (…" at bounding box center [489, 207] width 648 height 243
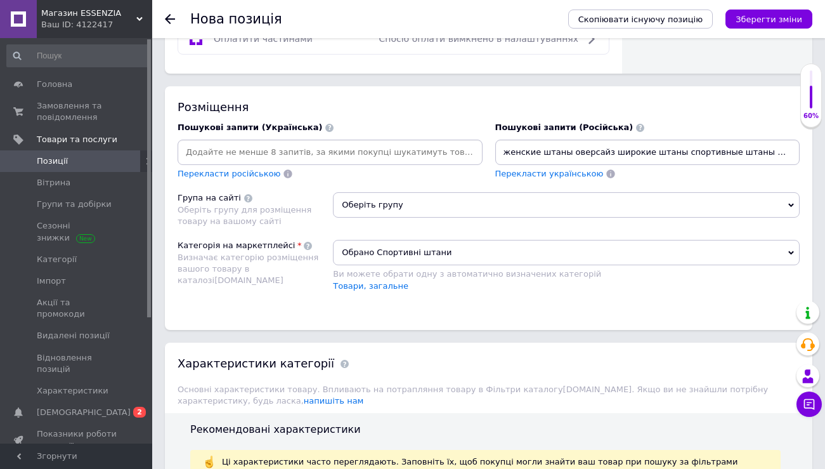
drag, startPoint x: 505, startPoint y: 138, endPoint x: 907, endPoint y: 141, distance: 402.2
click at [825, 141] on html "Магазин ESSENZIA Ваш ID: 4122417 Кабінет покупця Перевірити стан системи Сторін…" at bounding box center [412, 54] width 825 height 1911
paste input "рюки оверсайз женские× широкие брюки весна лето× спортивные брюки с лампасами× …"
type input "Брюки оверсайз женские× широкие брюки весна лето× спортивные брюки с лампасами×…"
click at [758, 168] on div "Перекласти українською" at bounding box center [647, 174] width 305 height 12
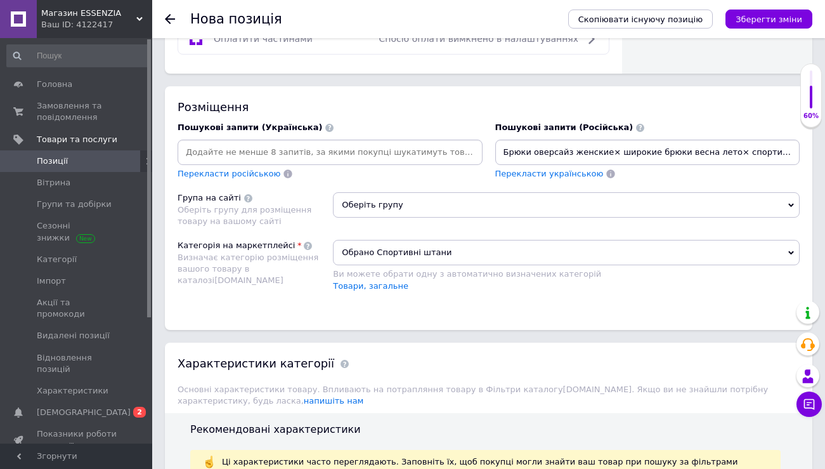
drag, startPoint x: 503, startPoint y: 138, endPoint x: 861, endPoint y: 182, distance: 360.5
click at [825, 182] on html "Магазин ESSENZIA Ваш ID: 4122417 Кабінет покупця Перевірити стан системи Сторін…" at bounding box center [412, 54] width 825 height 1911
click at [291, 143] on input at bounding box center [330, 152] width 300 height 19
click at [613, 143] on input at bounding box center [648, 152] width 300 height 19
paste input "женские штаны оверсайз"
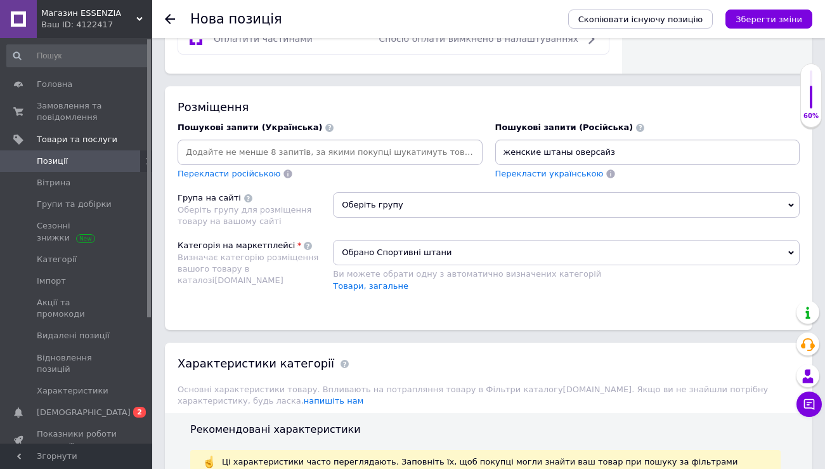
type input "женские штаны оверсайз"
click at [691, 168] on div "Перекласти українською" at bounding box center [647, 174] width 305 height 12
click at [714, 296] on div "Розміщення Пошукові запити (Українська) Перекласти російською Пошукові запити (…" at bounding box center [489, 207] width 648 height 243
click at [703, 351] on div "Характеристики категорії Основні характеристики товару. Впливають на потраплянн…" at bounding box center [489, 378] width 648 height 71
click at [318, 143] on input at bounding box center [330, 152] width 300 height 19
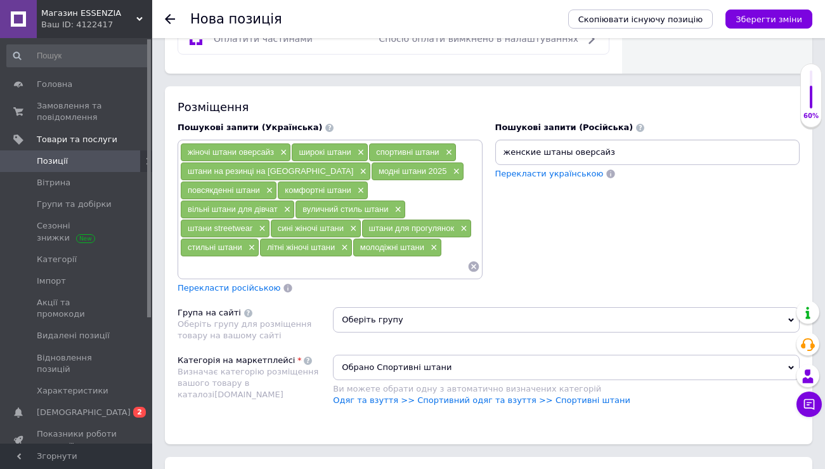
drag, startPoint x: 633, startPoint y: 136, endPoint x: 459, endPoint y: 136, distance: 174.4
click at [459, 136] on div "Пошукові запити (Українська) жіночі штани оверсайз × широкі штани × спортивні ш…" at bounding box center [488, 207] width 635 height 185
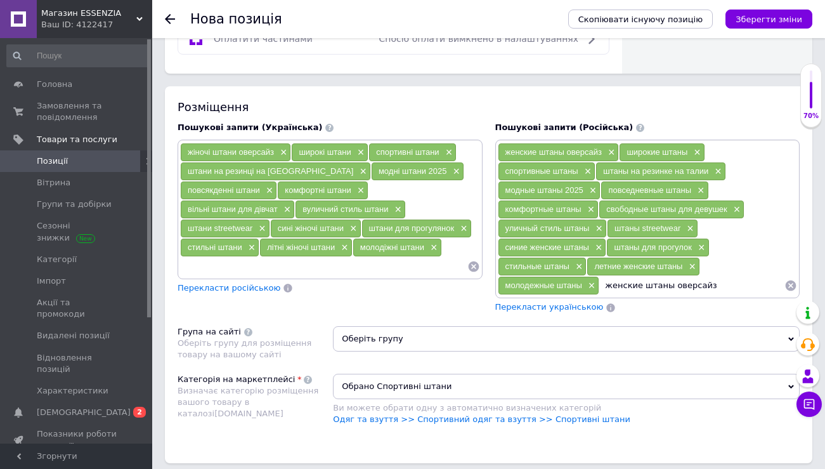
click at [692, 301] on div "Перекласти українською" at bounding box center [647, 307] width 305 height 12
drag, startPoint x: 721, startPoint y: 272, endPoint x: 607, endPoint y: 273, distance: 113.5
click at [607, 276] on input "женские штаны оверсайз" at bounding box center [691, 285] width 185 height 19
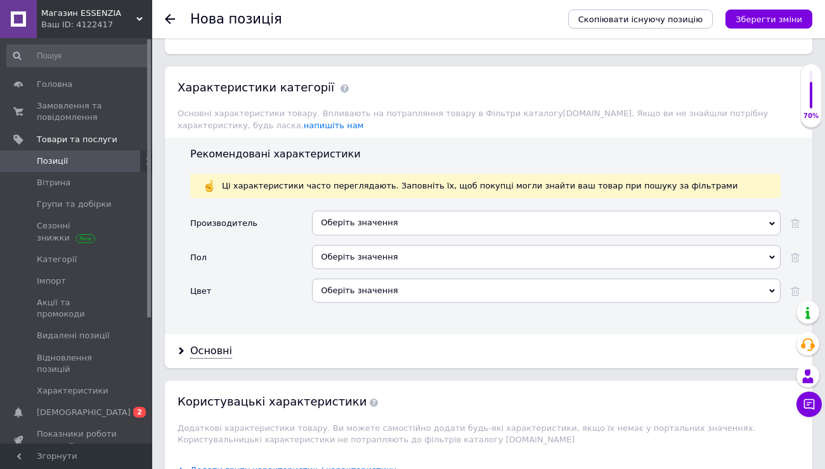
scroll to position [1328, 0]
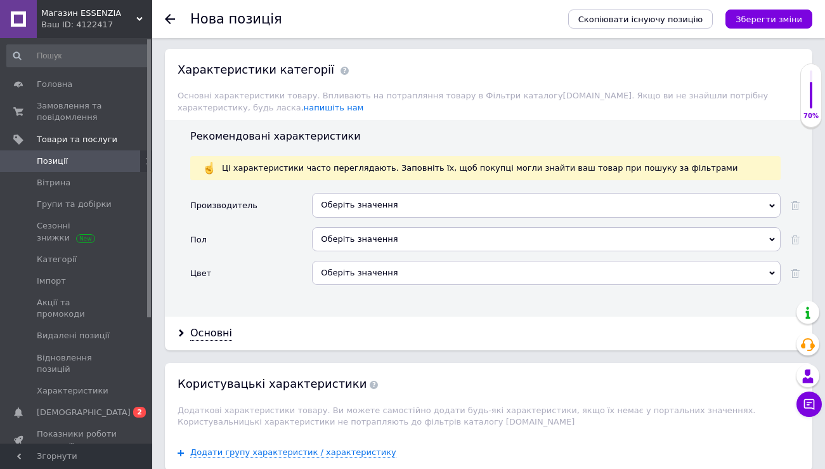
click at [368, 193] on div "Оберіть значення" at bounding box center [546, 205] width 469 height 24
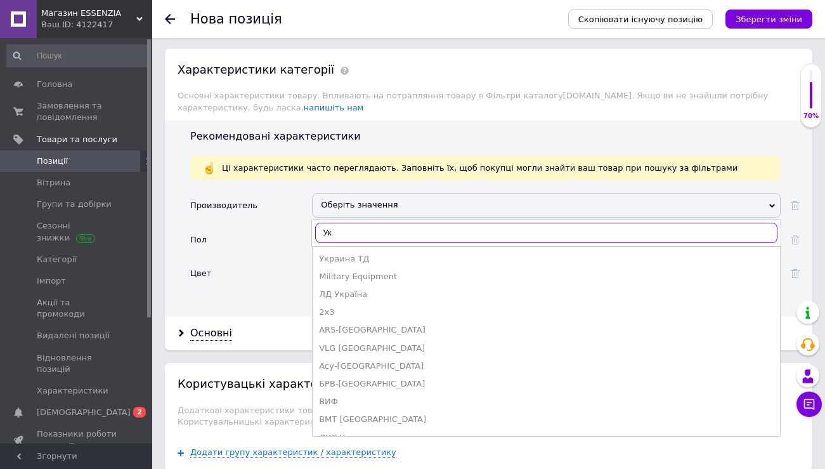
type input "У"
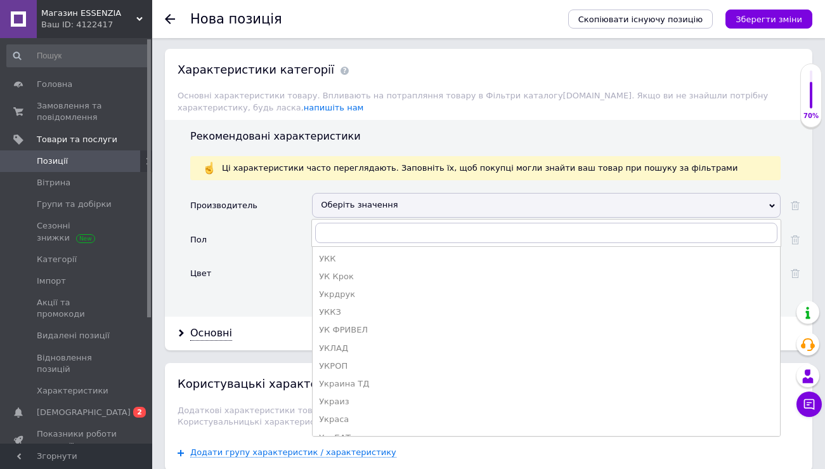
click at [291, 243] on div "Пол" at bounding box center [251, 244] width 122 height 34
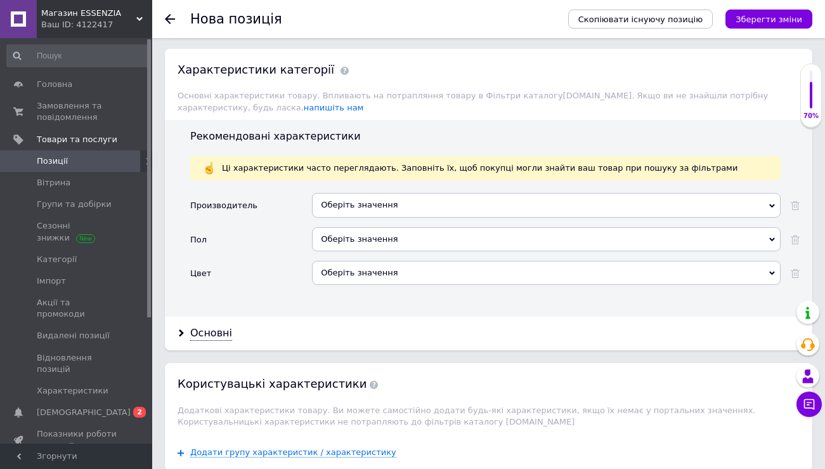
click at [366, 227] on div "Оберіть значення" at bounding box center [546, 239] width 469 height 24
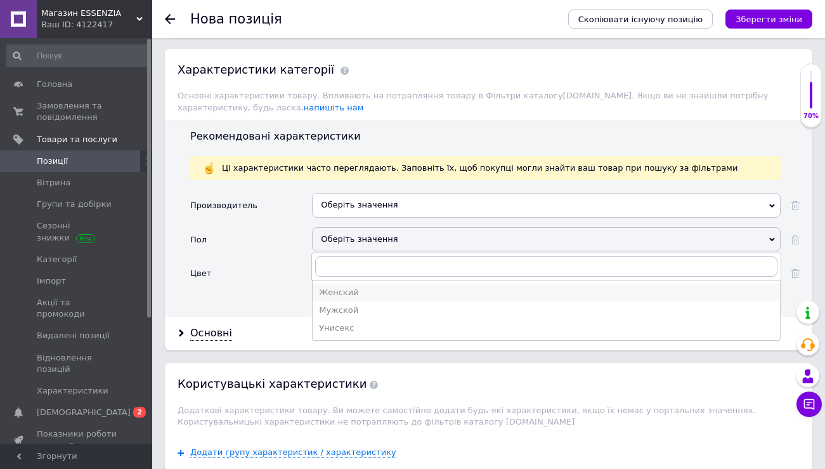
click at [337, 287] on div "Женский" at bounding box center [546, 292] width 455 height 11
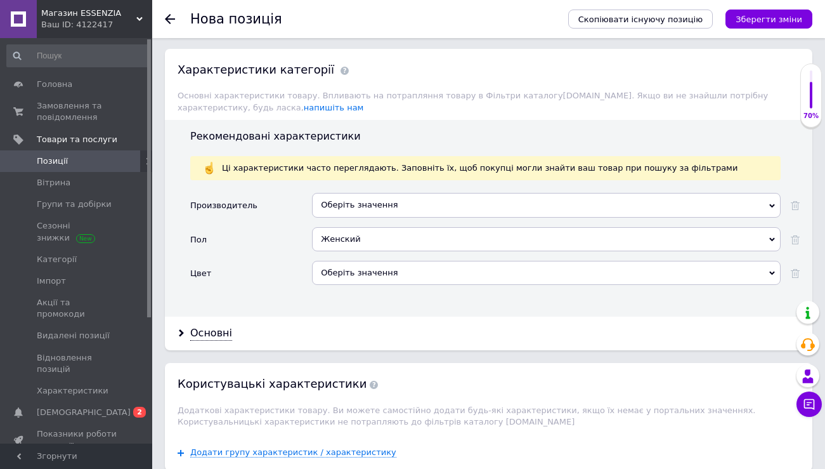
click at [341, 227] on div "Женский" at bounding box center [546, 239] width 469 height 24
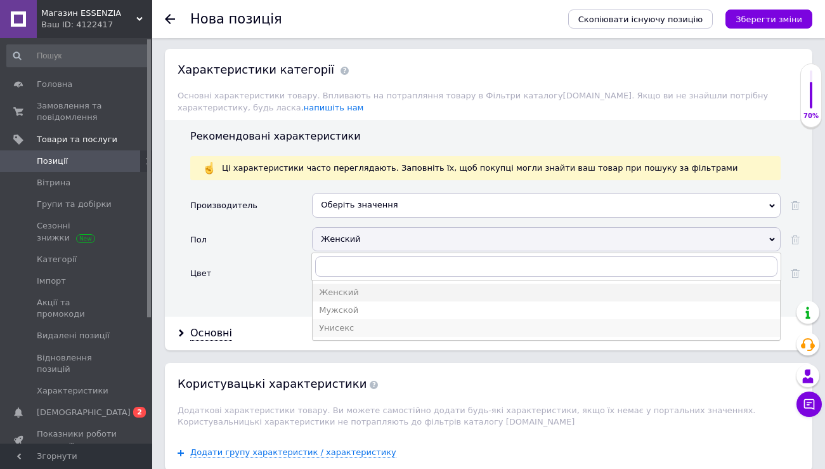
click at [355, 322] on div "Унисекс" at bounding box center [546, 327] width 455 height 11
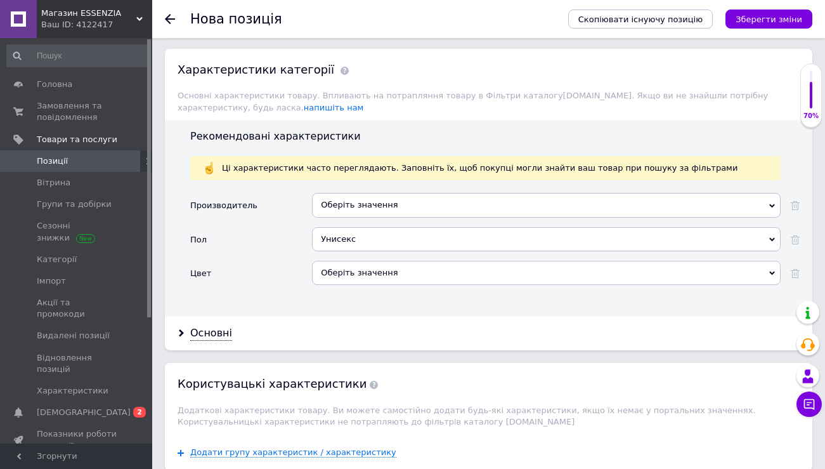
click at [353, 261] on div "Оберіть значення" at bounding box center [546, 273] width 469 height 24
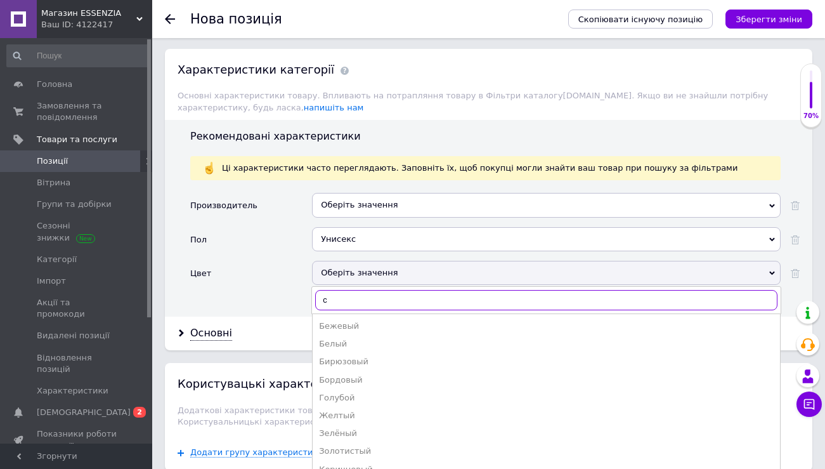
type input "си"
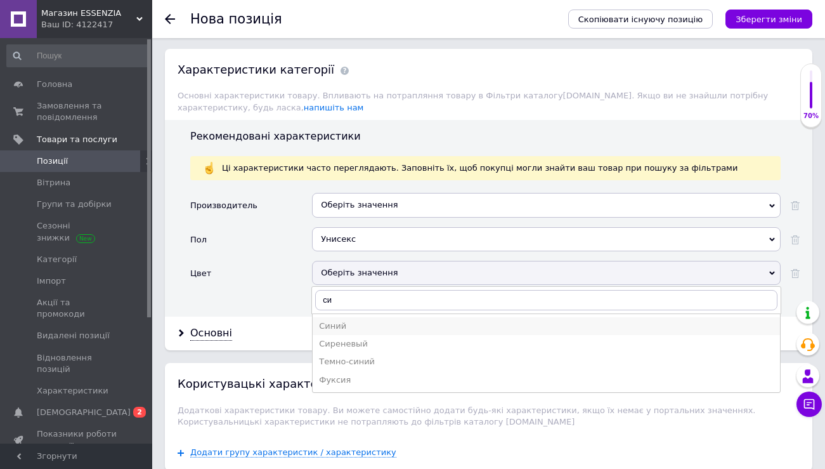
click at [361, 320] on div "Синий" at bounding box center [546, 325] width 455 height 11
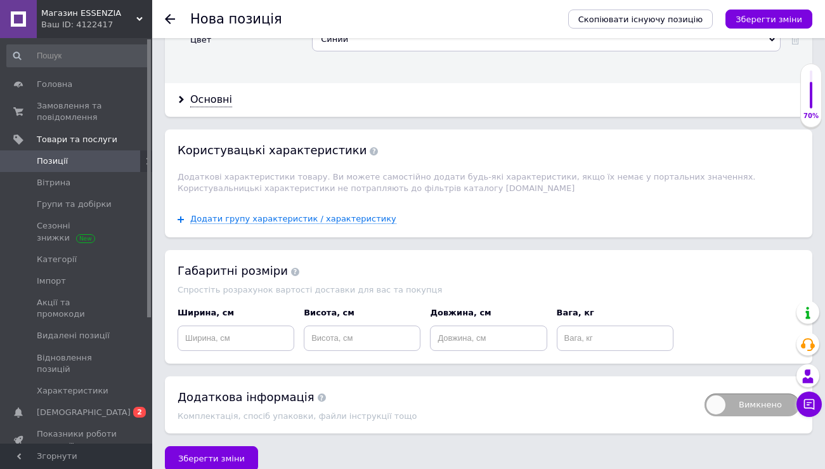
scroll to position [1560, 0]
click at [217, 454] on span "Зберегти зміни" at bounding box center [211, 459] width 67 height 10
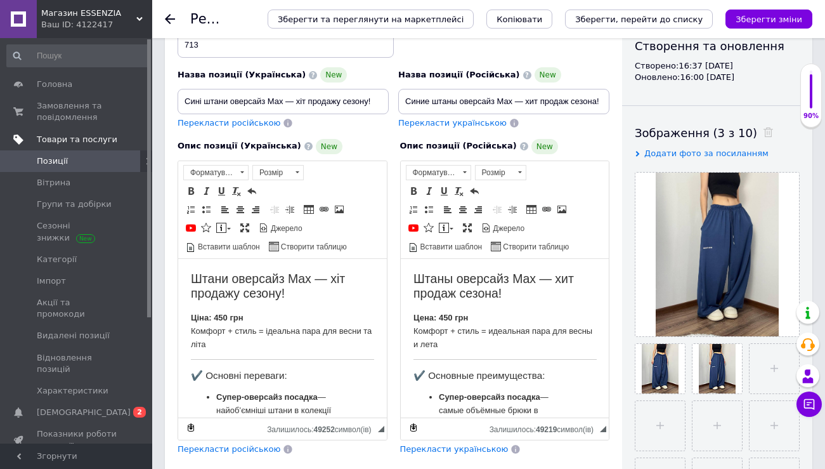
click at [70, 139] on span "Товари та послуги" at bounding box center [77, 139] width 81 height 11
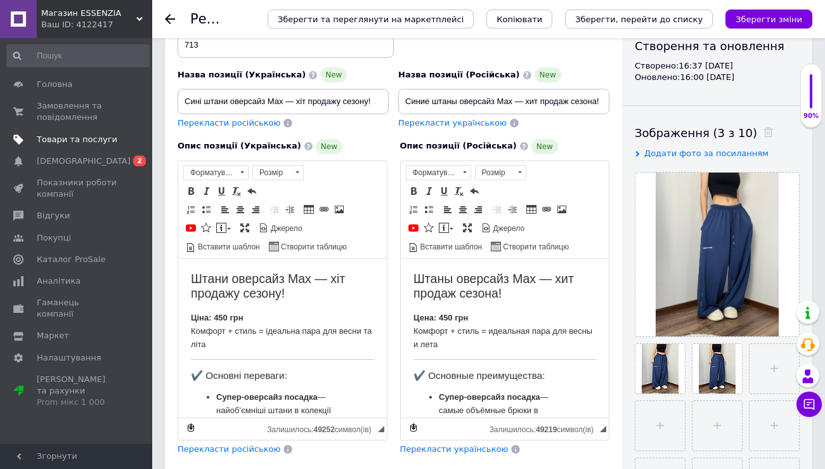
click at [70, 139] on span "Товари та послуги" at bounding box center [77, 139] width 81 height 11
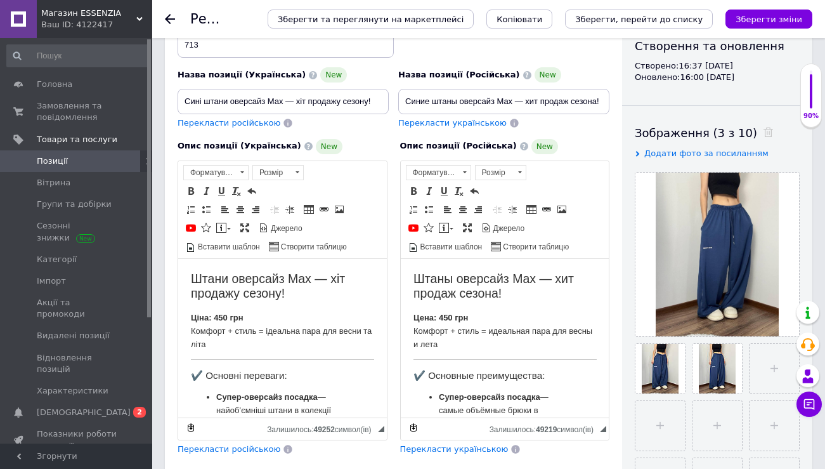
click at [64, 162] on span "Позиції" at bounding box center [52, 160] width 31 height 11
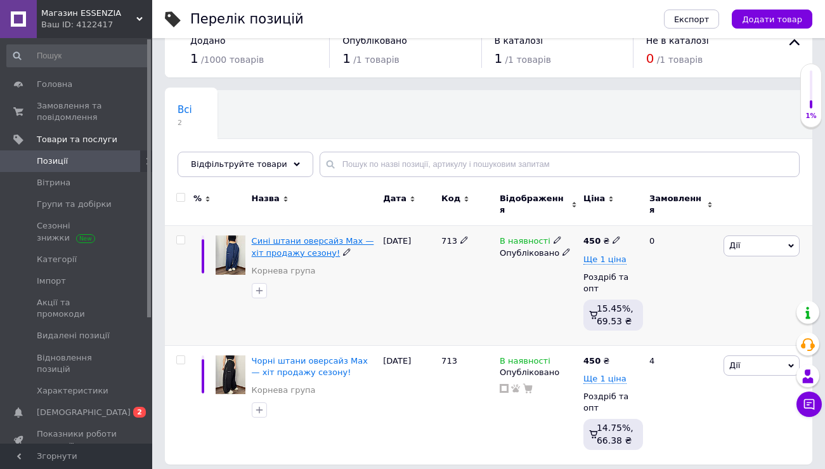
scroll to position [26, 0]
click at [295, 238] on span "Сині штани оверсайз Max — хіт продажу сезону!" at bounding box center [313, 247] width 122 height 21
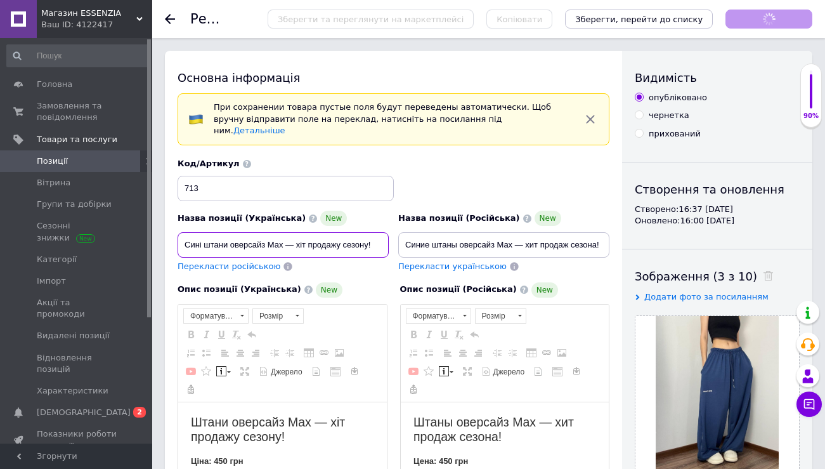
click at [295, 238] on input "Сині штани оверсайз Max — хіт продажу сезону!" at bounding box center [283, 244] width 211 height 25
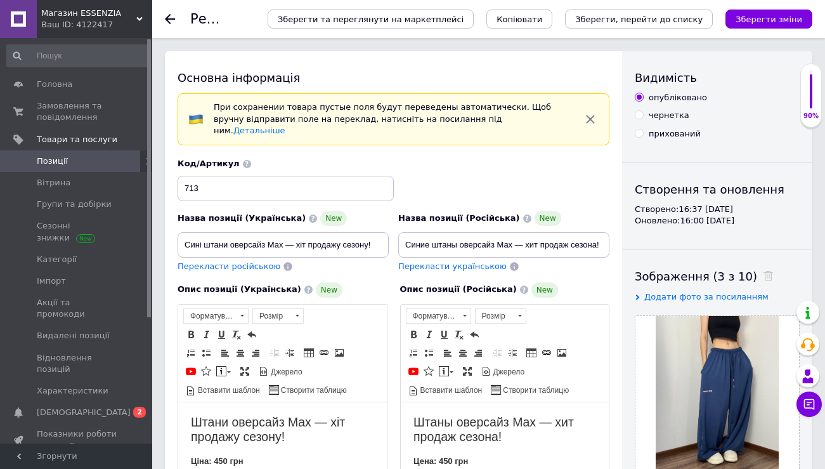
click at [481, 153] on div "Код/Артикул 713" at bounding box center [393, 179] width 441 height 53
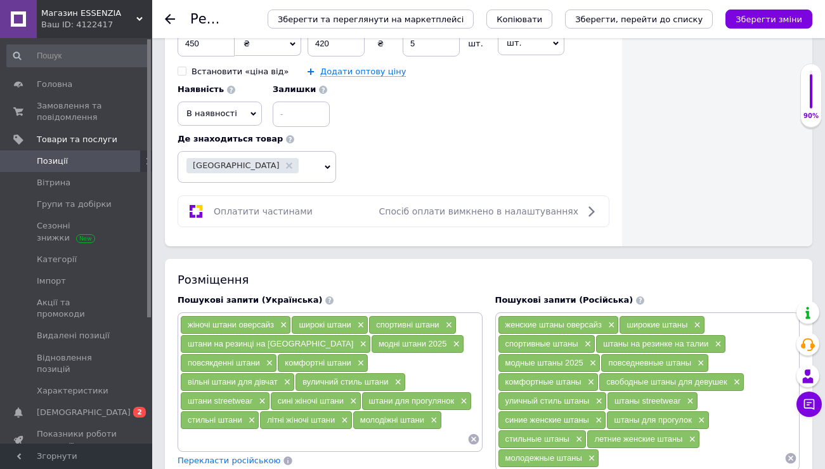
scroll to position [706, 0]
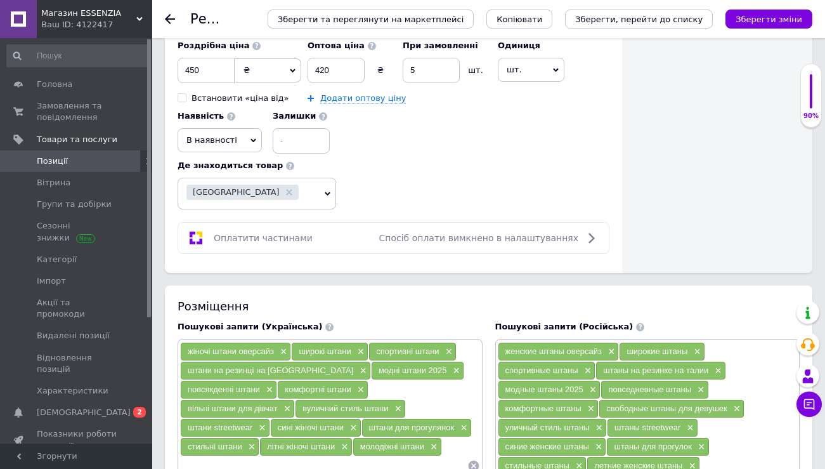
click at [348, 230] on div "Оплатити частинами Спосіб оплати вимкнено в налаштуваннях" at bounding box center [393, 237] width 421 height 15
click at [499, 230] on div "Спосіб оплати вимкнено в налаштуваннях" at bounding box center [489, 237] width 225 height 15
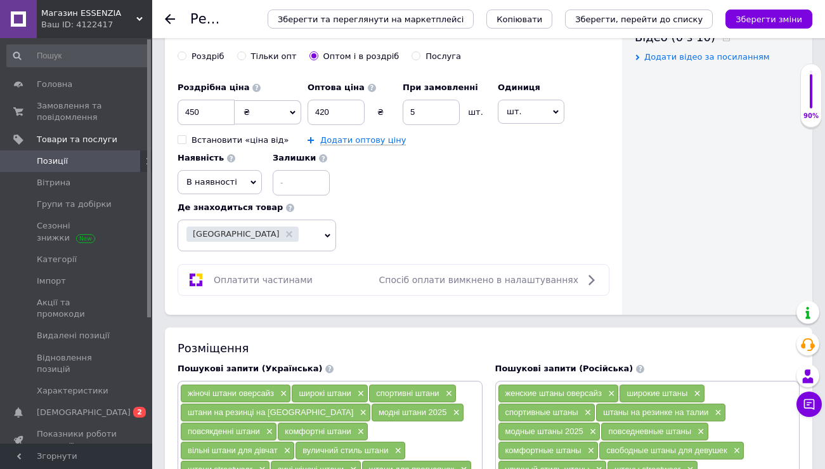
scroll to position [665, 0]
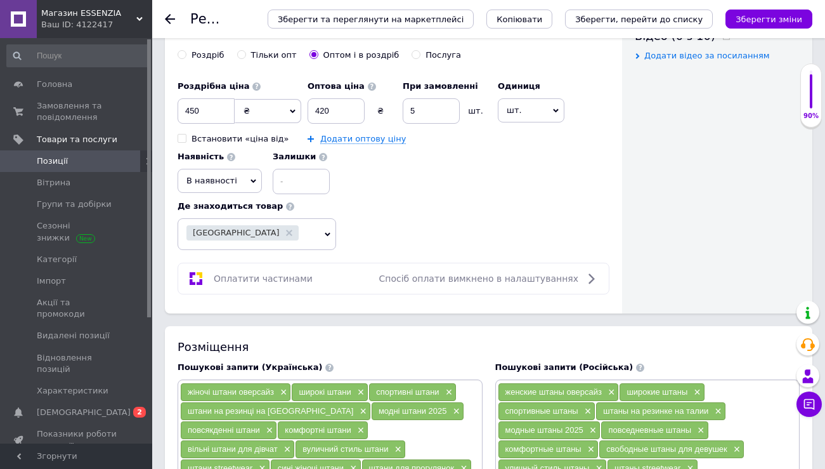
click at [286, 202] on span at bounding box center [290, 206] width 8 height 8
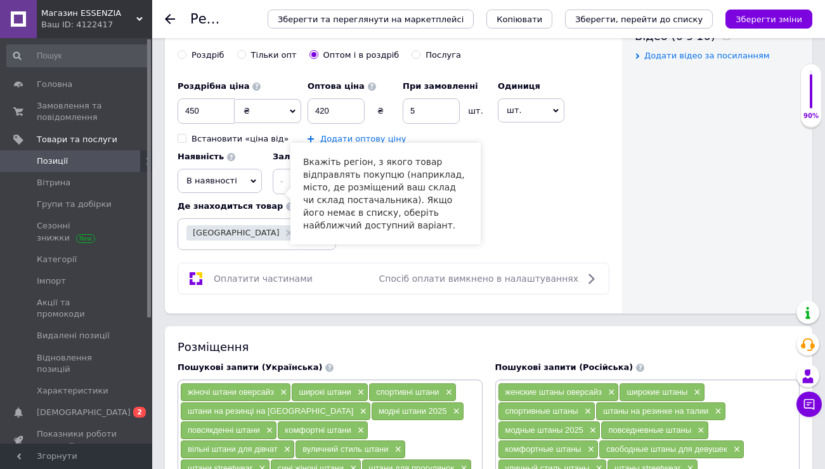
click at [551, 182] on div "Роздрібна ціна 450 ₴ $ EUR CHF GBP ¥ PLN ₸ MDL HUF KGS CNY TRY KRW lei Встанови…" at bounding box center [394, 134] width 432 height 121
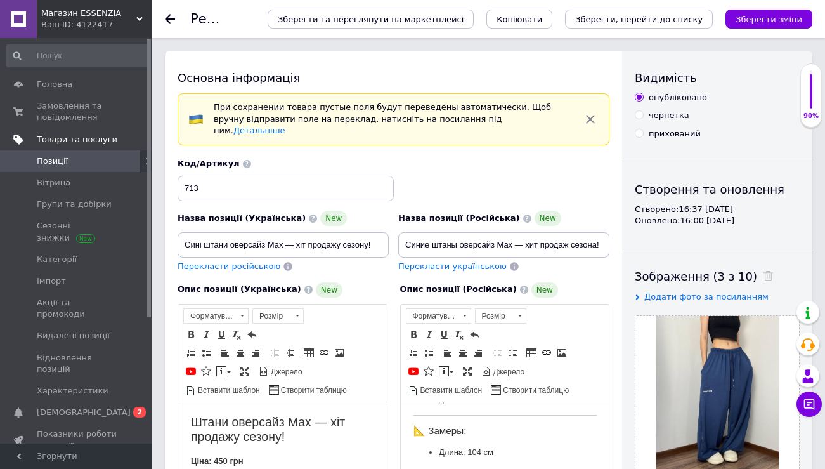
scroll to position [0, 0]
click at [78, 159] on span "Позиції" at bounding box center [77, 160] width 81 height 11
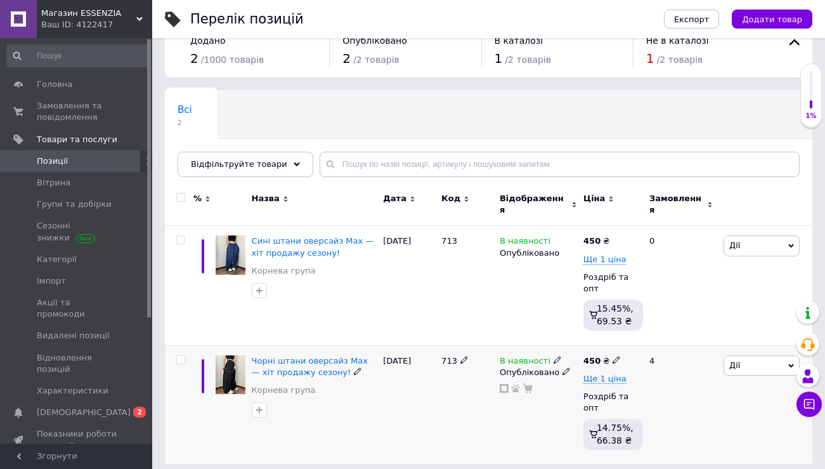
scroll to position [26, 0]
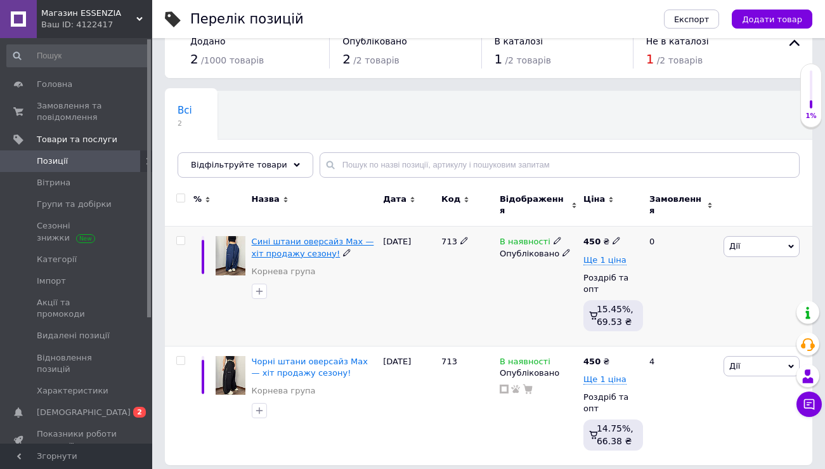
click at [290, 238] on span "Сині штани оверсайз Max — хіт продажу сезону!" at bounding box center [313, 247] width 122 height 21
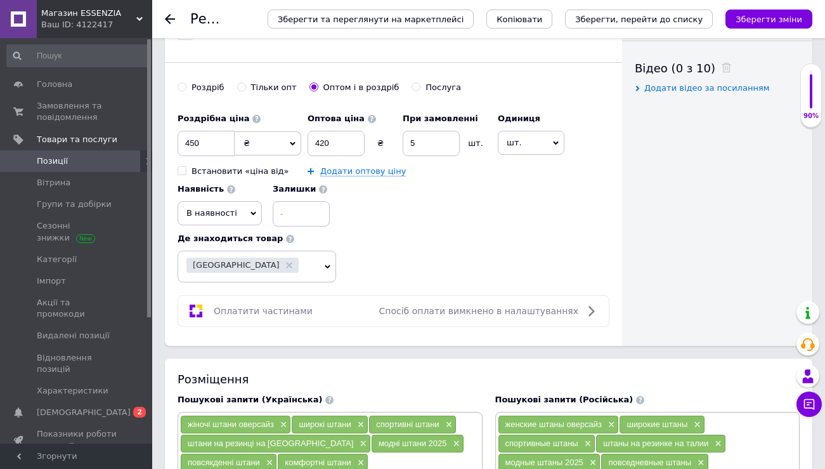
scroll to position [634, 0]
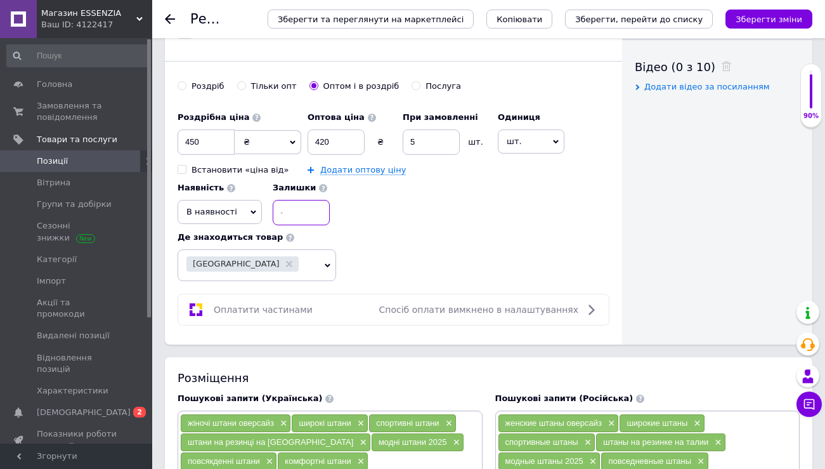
click at [294, 200] on input at bounding box center [301, 212] width 57 height 25
click at [82, 145] on link "Товари та послуги" at bounding box center [78, 140] width 156 height 22
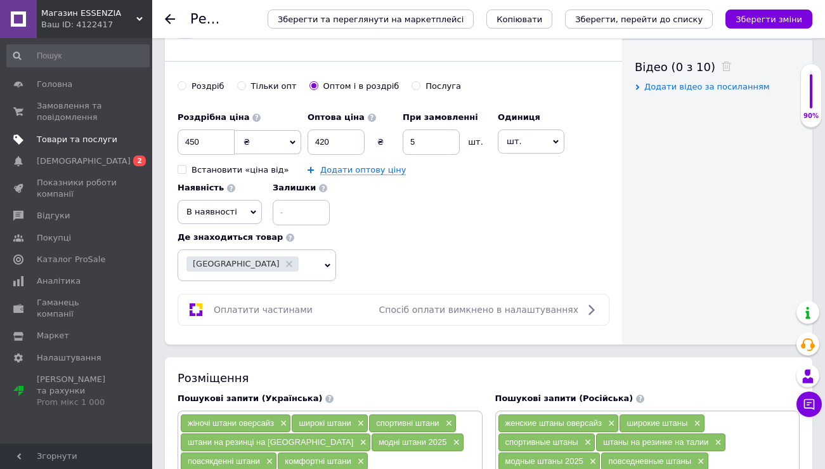
click at [82, 145] on link "Товари та послуги" at bounding box center [78, 140] width 156 height 22
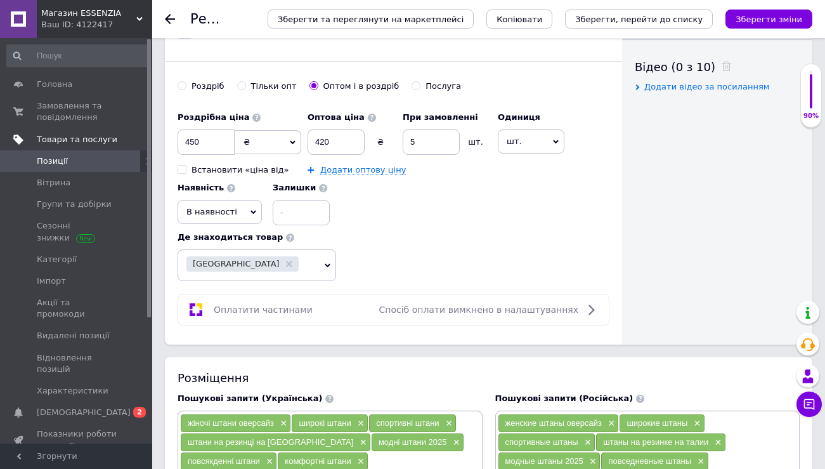
click at [82, 145] on link "Товари та послуги" at bounding box center [78, 140] width 156 height 22
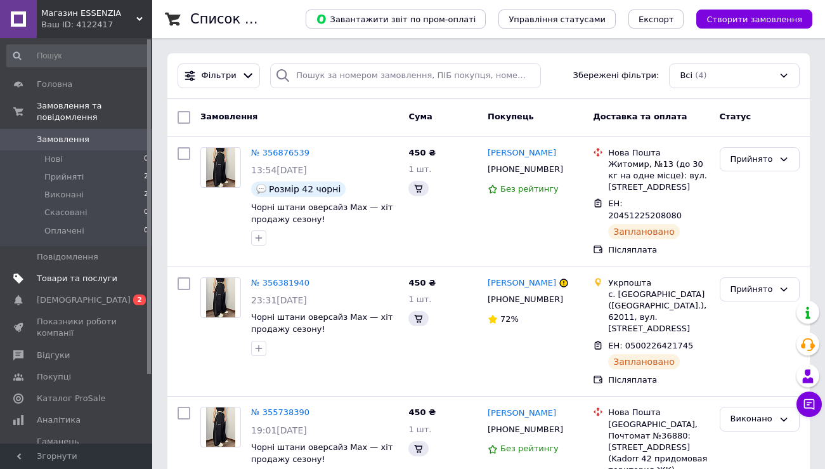
click at [89, 282] on span "Товари та послуги" at bounding box center [77, 278] width 81 height 11
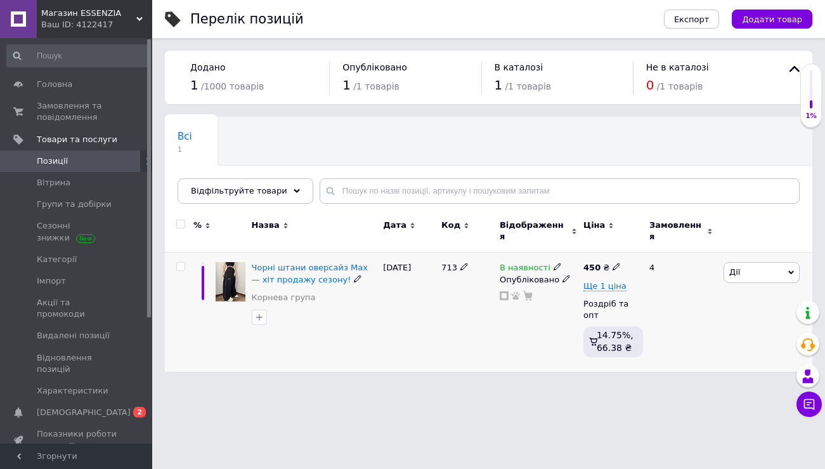
click at [298, 266] on div "Чорні штани оверсайз Max — хіт продажу сезону!" at bounding box center [315, 273] width 126 height 23
click at [299, 275] on span "Чорні штани оверсайз Max — хіт продажу сезону!" at bounding box center [310, 273] width 116 height 21
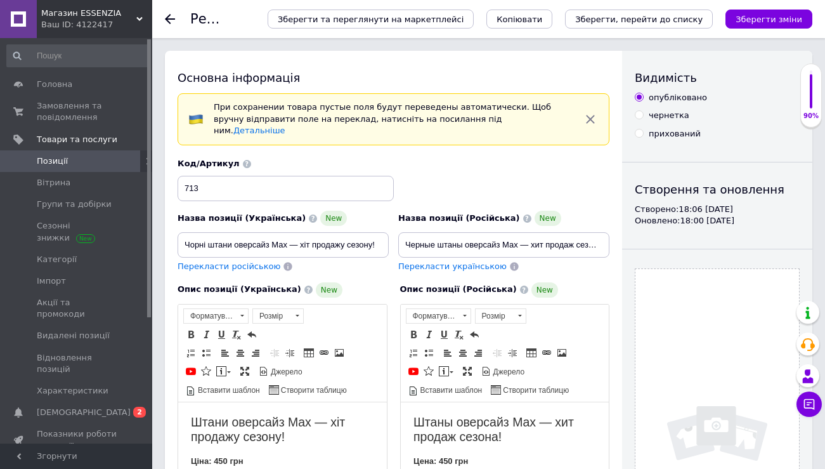
click at [169, 11] on div at bounding box center [177, 19] width 25 height 38
click at [172, 19] on use at bounding box center [170, 19] width 10 height 10
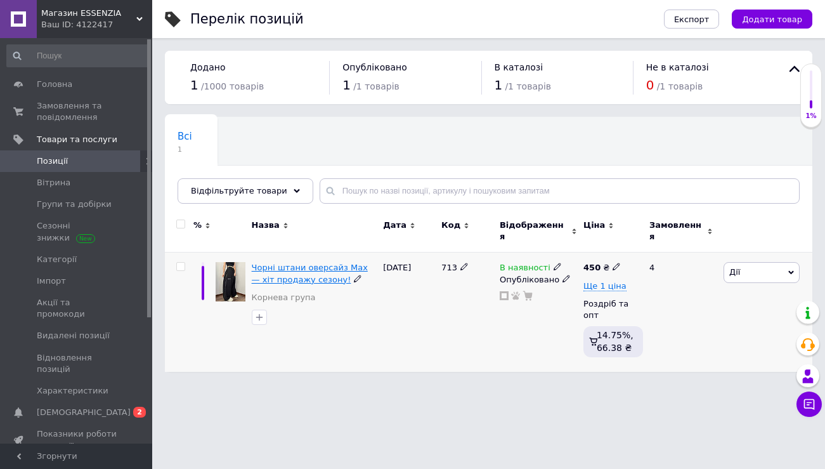
click at [276, 263] on span "Чорні штани оверсайз Max — хіт продажу сезону!" at bounding box center [310, 273] width 116 height 21
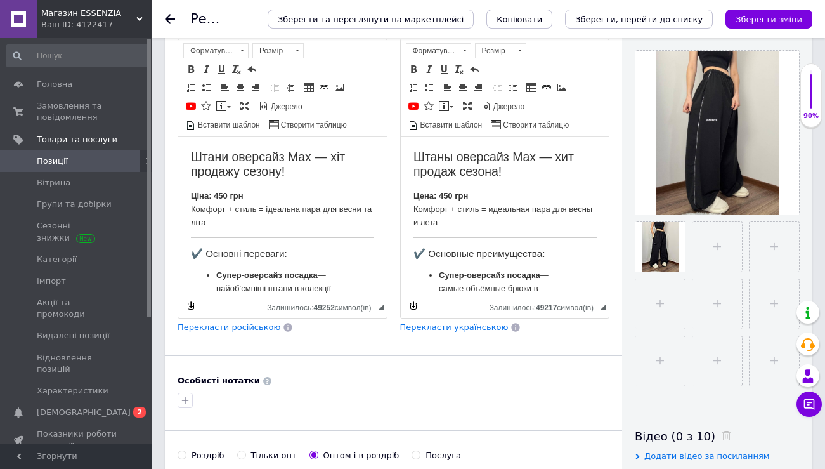
scroll to position [286, 0]
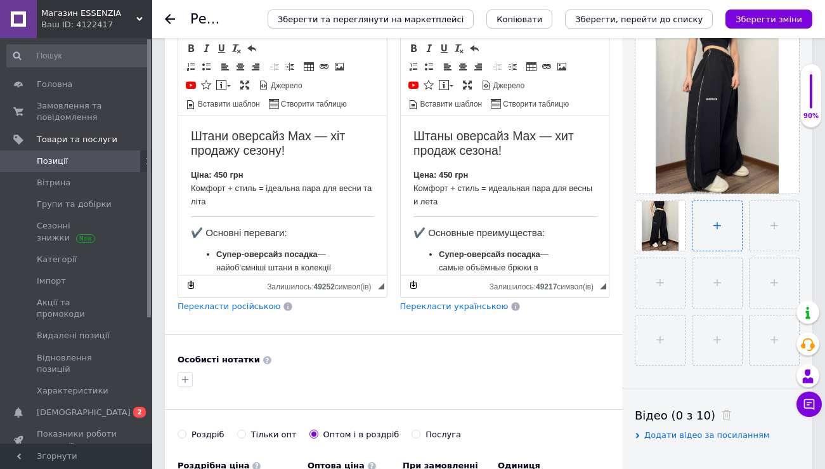
click at [721, 224] on input "file" at bounding box center [717, 225] width 49 height 49
type input "C:\fakepath\IMAGE 2025-08-12 16:28:03.jpg"
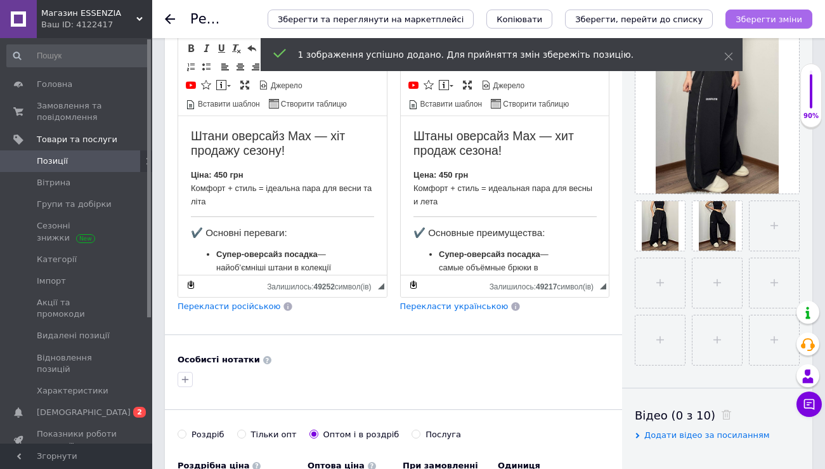
click at [748, 15] on icon "Зберегти зміни" at bounding box center [769, 20] width 67 height 10
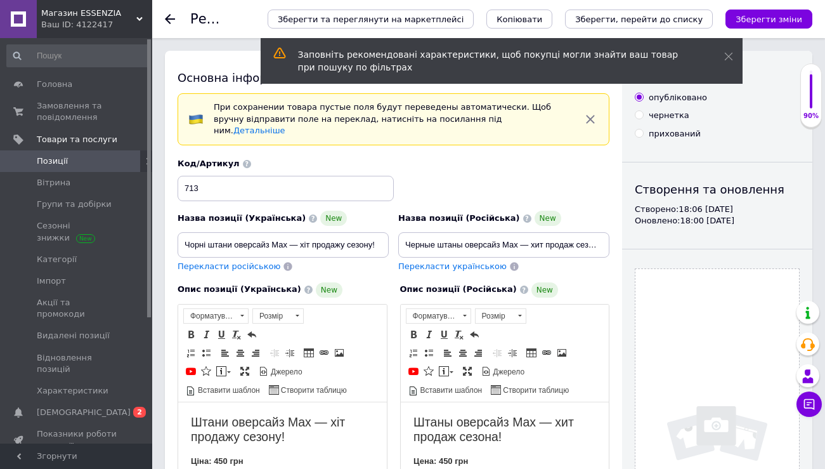
scroll to position [0, 0]
click at [172, 14] on icon at bounding box center [170, 19] width 10 height 10
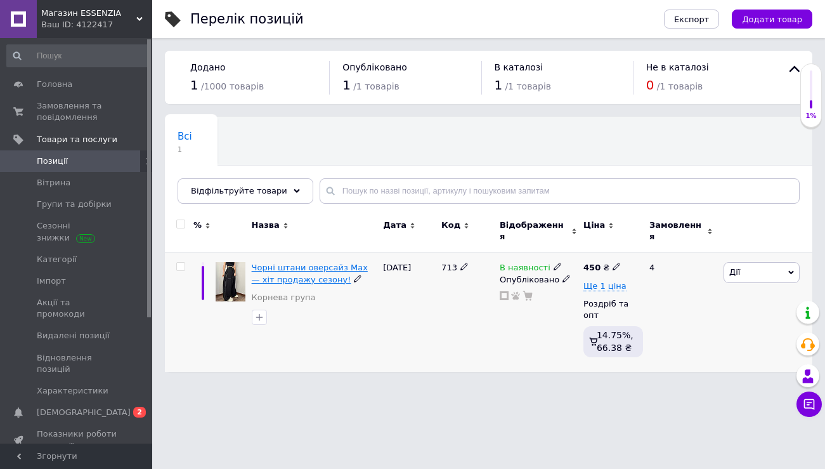
click at [270, 263] on span "Чорні штани оверсайз Max — хіт продажу сезону!" at bounding box center [310, 273] width 116 height 21
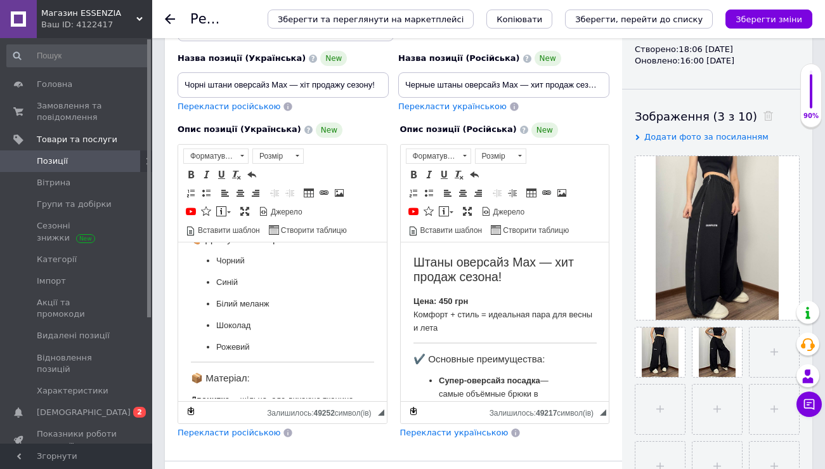
scroll to position [547, 0]
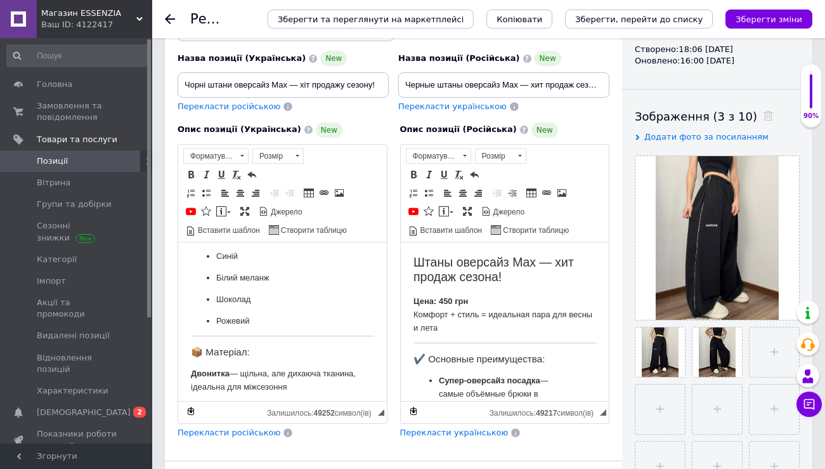
drag, startPoint x: 193, startPoint y: 258, endPoint x: 321, endPoint y: 398, distance: 189.9
click at [321, 398] on html "Штани оверсайз Max — хіт продажу сезону! Ціна: 450 грн Комфорт + стиль = ідеаль…" at bounding box center [282, 49] width 209 height 714
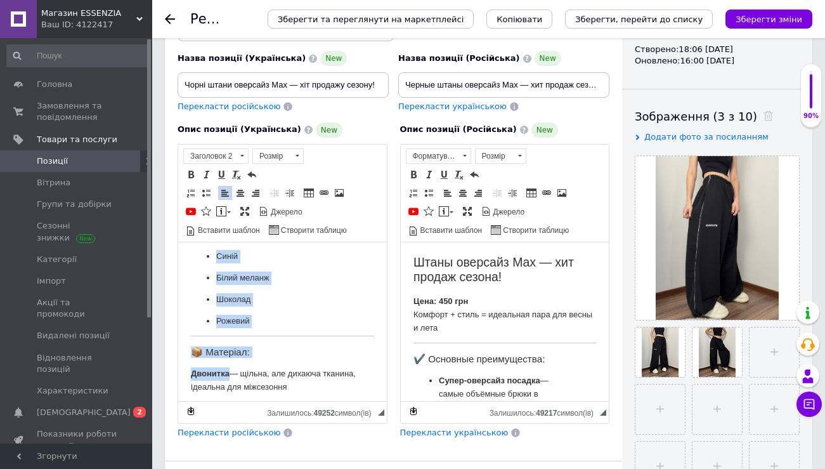
copy body "Штани оверсайз Max — хіт продажу сезону! Ціна: 450 грн Комфорт + стиль = ідеаль…"
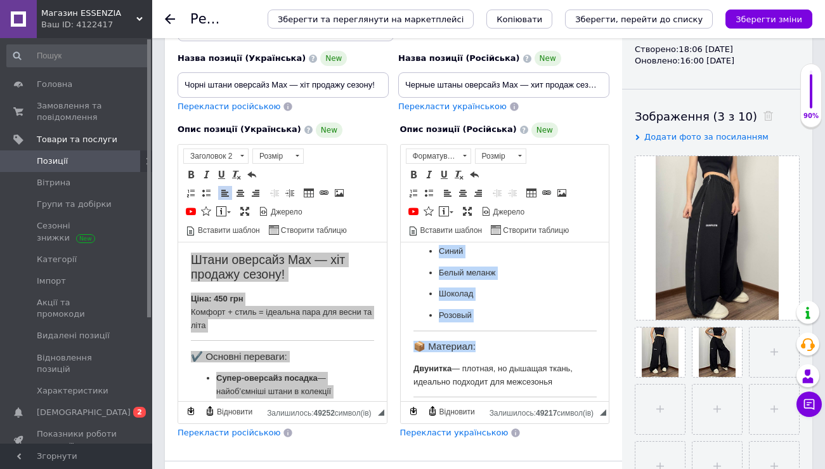
scroll to position [3, 0]
drag, startPoint x: 414, startPoint y: 258, endPoint x: 532, endPoint y: 410, distance: 192.2
click at [532, 407] on html "Штаны оверсайз Max — хит продаж сезона! Цена: 450 грн Комфорт + стиль = идеальн…" at bounding box center [504, 31] width 209 height 749
copy body "Штаны оверсайз Max — хит продаж сезона! Цена: 450 грн Комфорт + стиль = идеальн…"
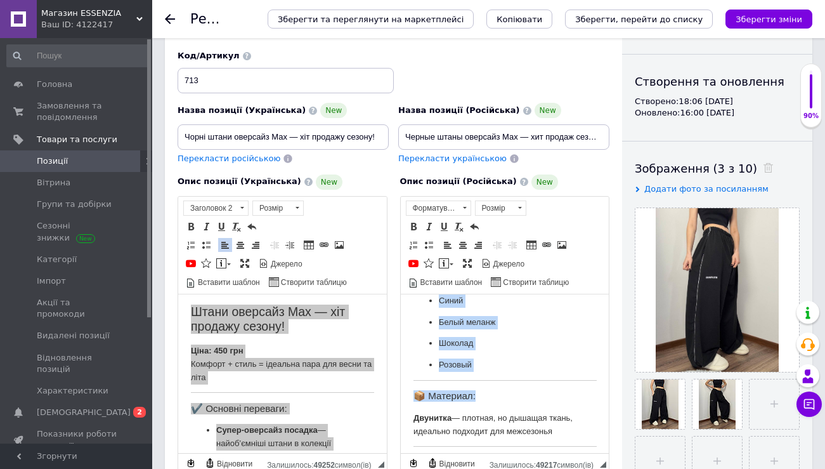
scroll to position [93, 0]
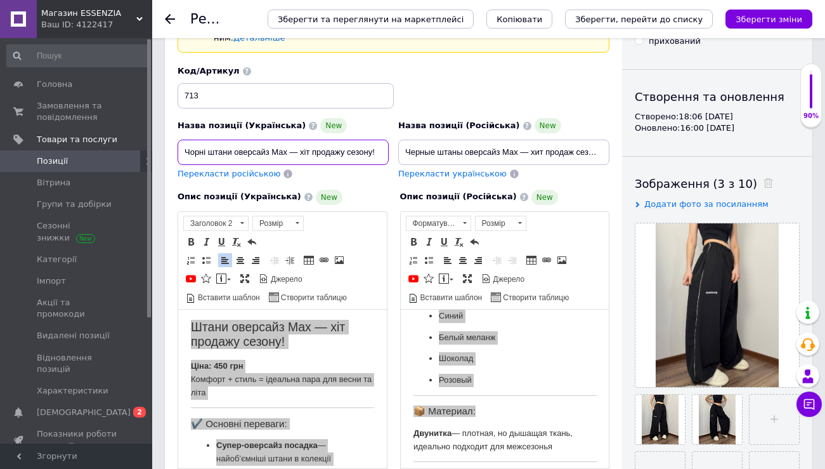
drag, startPoint x: 186, startPoint y: 135, endPoint x: 400, endPoint y: 151, distance: 214.3
click at [400, 151] on div "Назва позиції (Українська) New Чорні штани оверсайз Max — хіт продажу сезону! П…" at bounding box center [393, 122] width 441 height 124
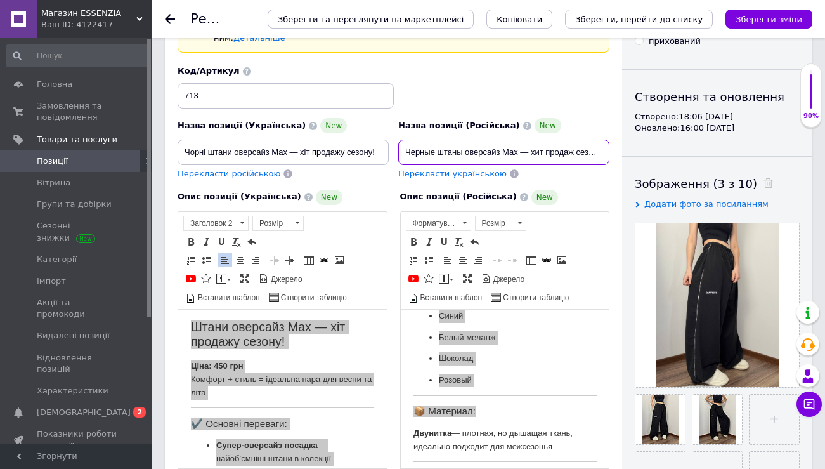
drag, startPoint x: 405, startPoint y: 140, endPoint x: 625, endPoint y: 144, distance: 220.1
click at [625, 144] on div "Основна інформація При сохранении товара пустые поля будут переведены автоматич…" at bounding box center [489, 422] width 648 height 928
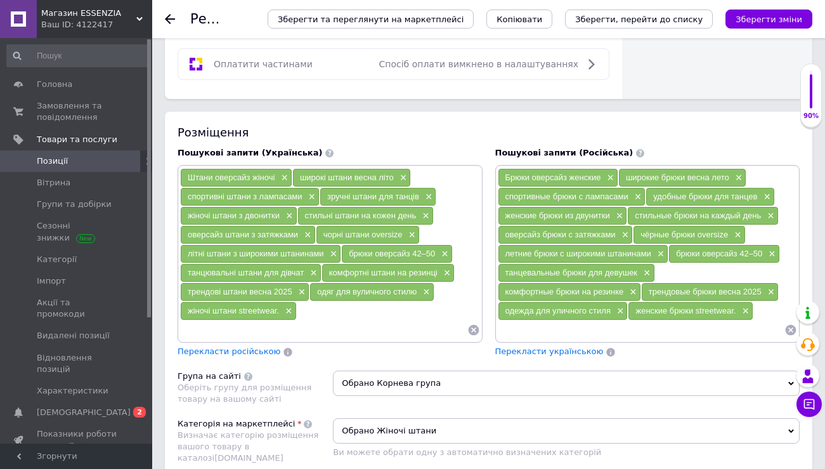
scroll to position [891, 0]
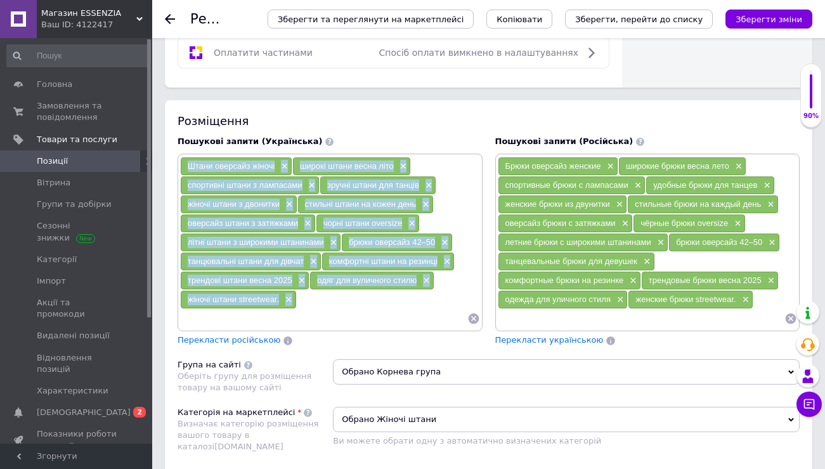
drag, startPoint x: 304, startPoint y: 302, endPoint x: 188, endPoint y: 161, distance: 182.9
click at [188, 161] on div "Штани оверсайз жіночі × широкі штани весна літо × спортивні штани з лампасами ×…" at bounding box center [330, 243] width 300 height 172
copy div "Штани оверсайз жіночі × широкі штани весна літо × спортивні штани з лампасами ×…"
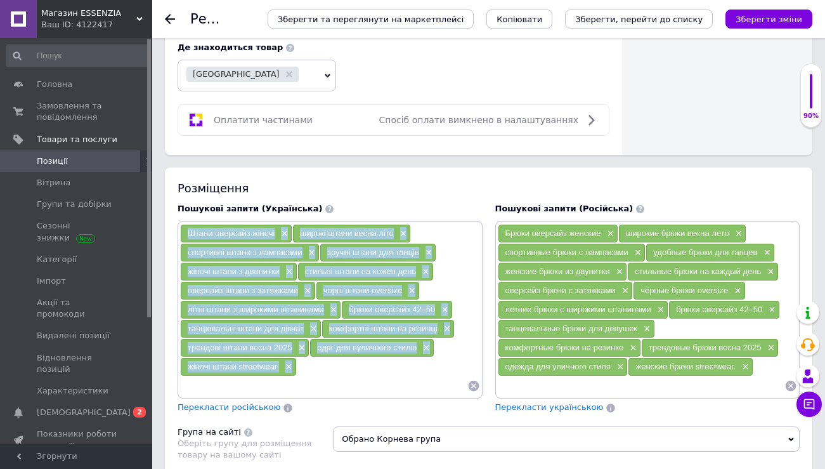
scroll to position [840, 0]
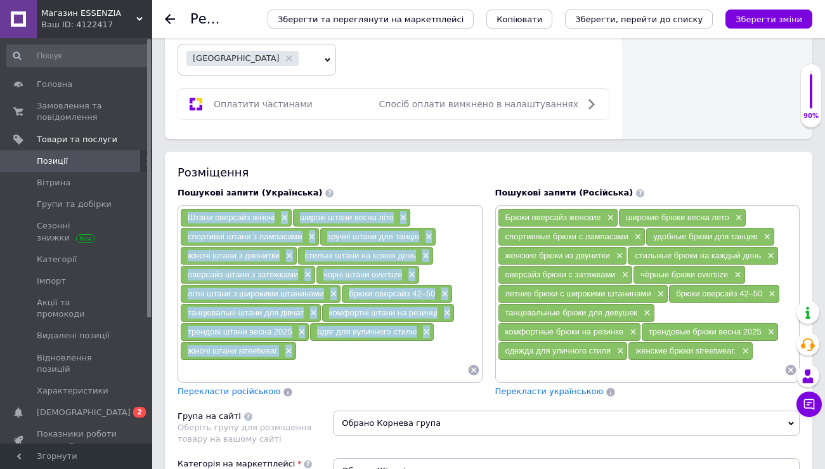
click at [320, 351] on div "Штани оверсайз жіночі × широкі штани весна літо × спортивні штани з лампасами ×…" at bounding box center [330, 294] width 300 height 172
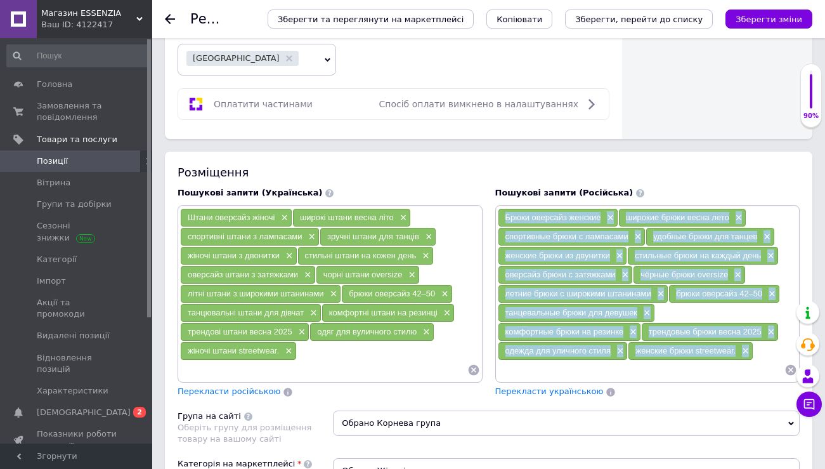
drag, startPoint x: 757, startPoint y: 353, endPoint x: 493, endPoint y: 213, distance: 299.4
click at [493, 213] on div "Пошукові запити (Російська) Брюки оверсайз женские × широкие брюки весна лето ×…" at bounding box center [648, 292] width 318 height 223
copy div "Брюки оверсайз женские × широкие брюки весна лето × спортивные брюки с лампасам…"
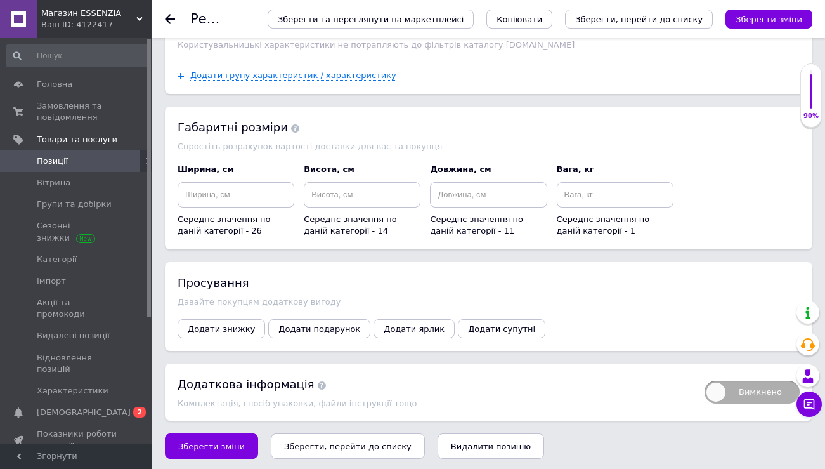
scroll to position [1746, 0]
